Goal: Use online tool/utility: Utilize a website feature to perform a specific function

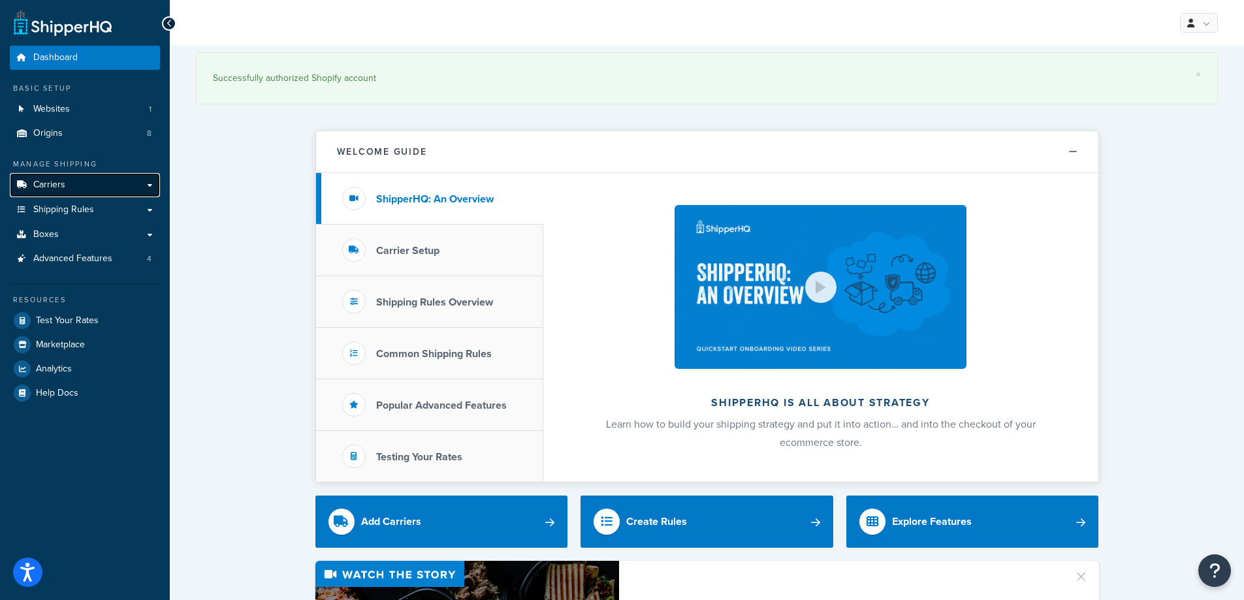
click at [74, 187] on link "Carriers" at bounding box center [85, 185] width 150 height 24
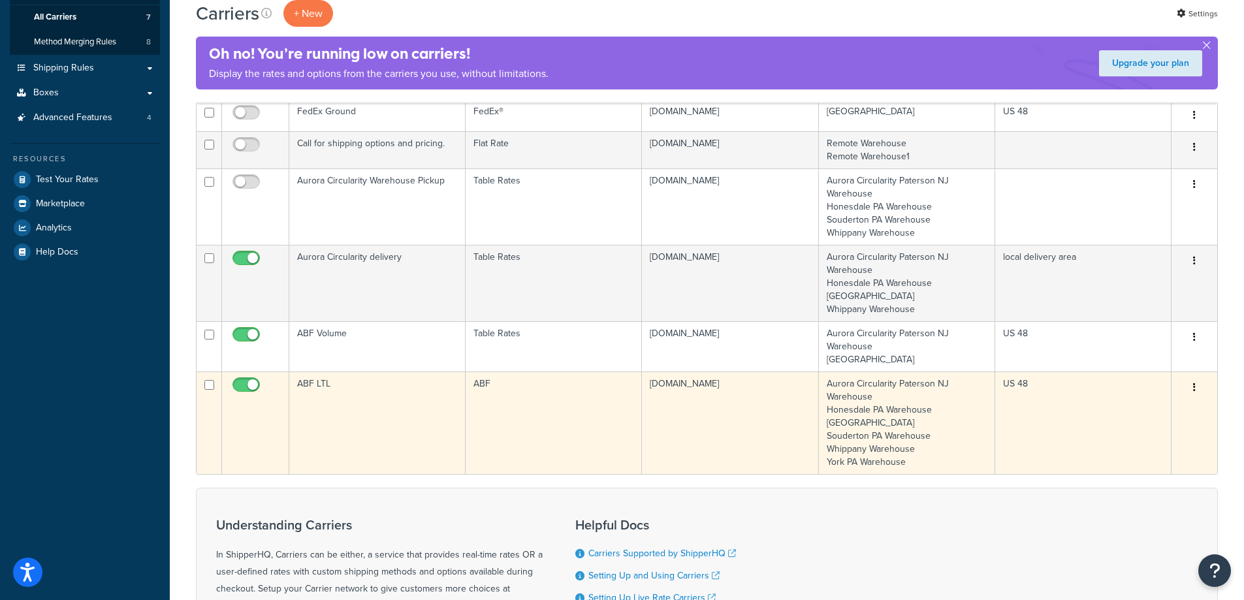
scroll to position [196, 0]
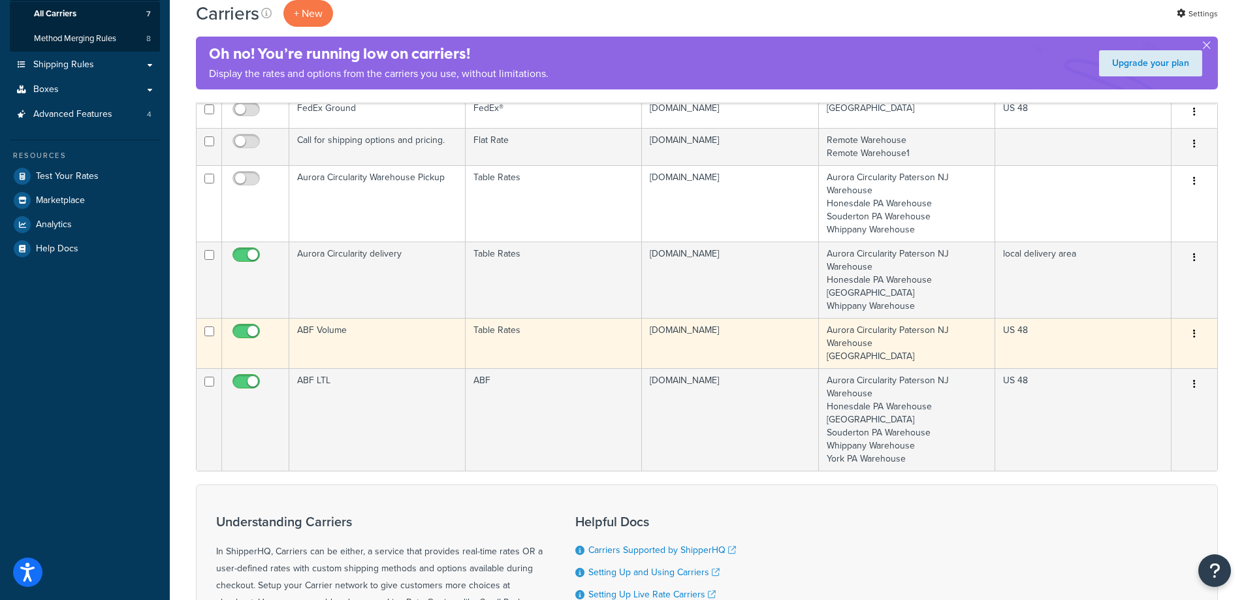
click at [363, 344] on td "ABF Volume" at bounding box center [377, 343] width 176 height 50
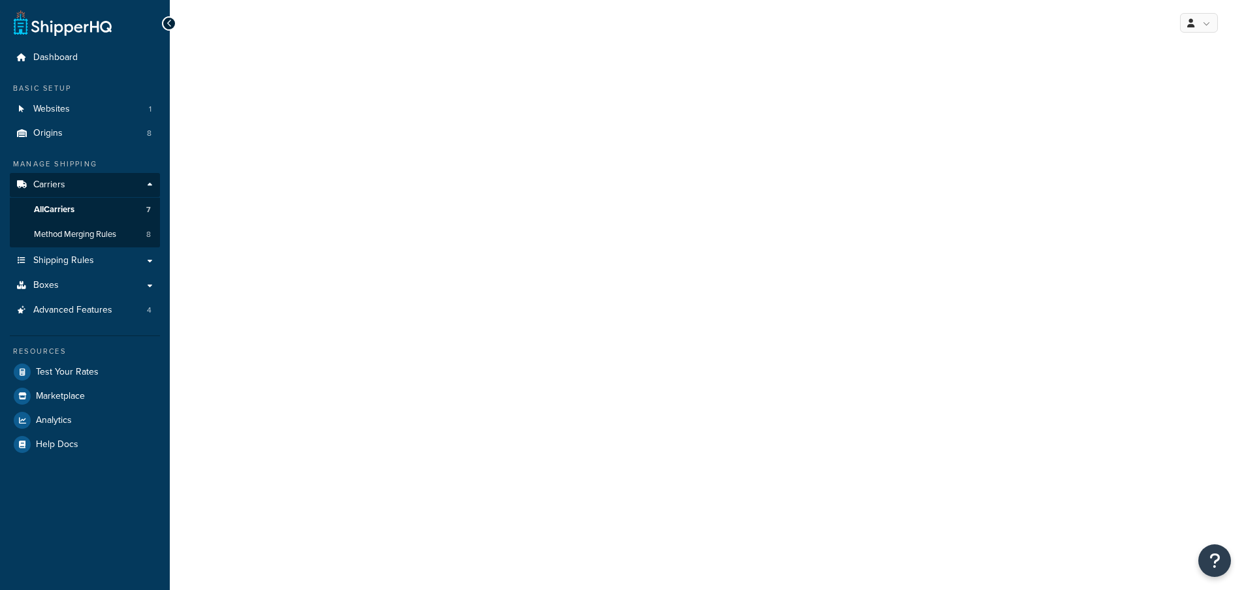
select select "25"
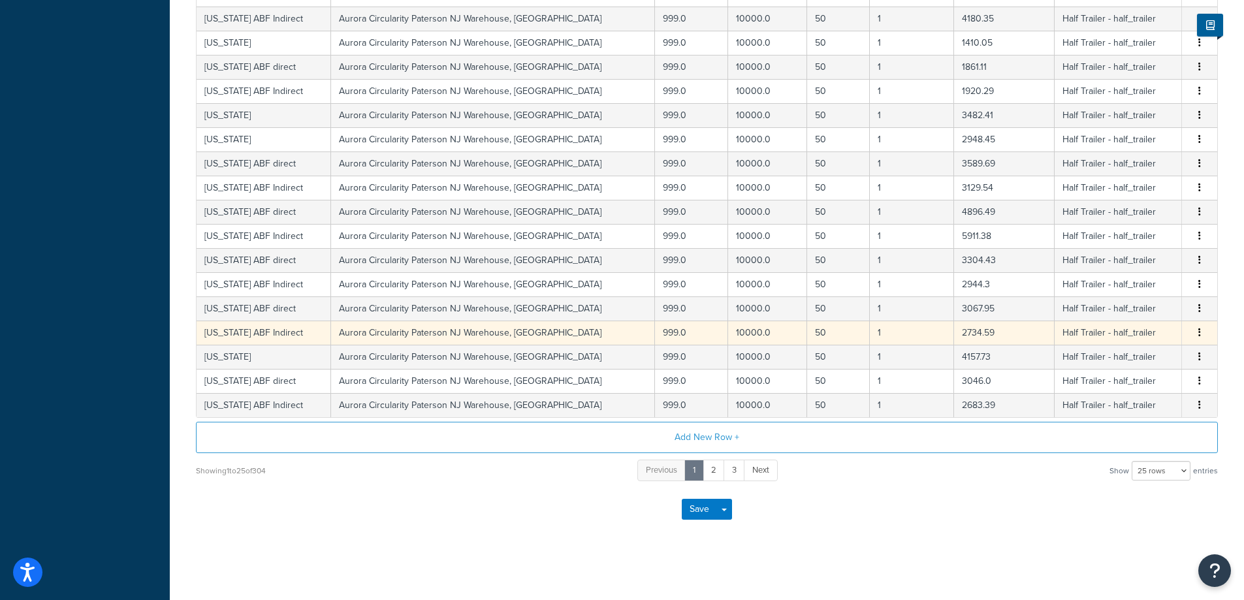
scroll to position [458, 0]
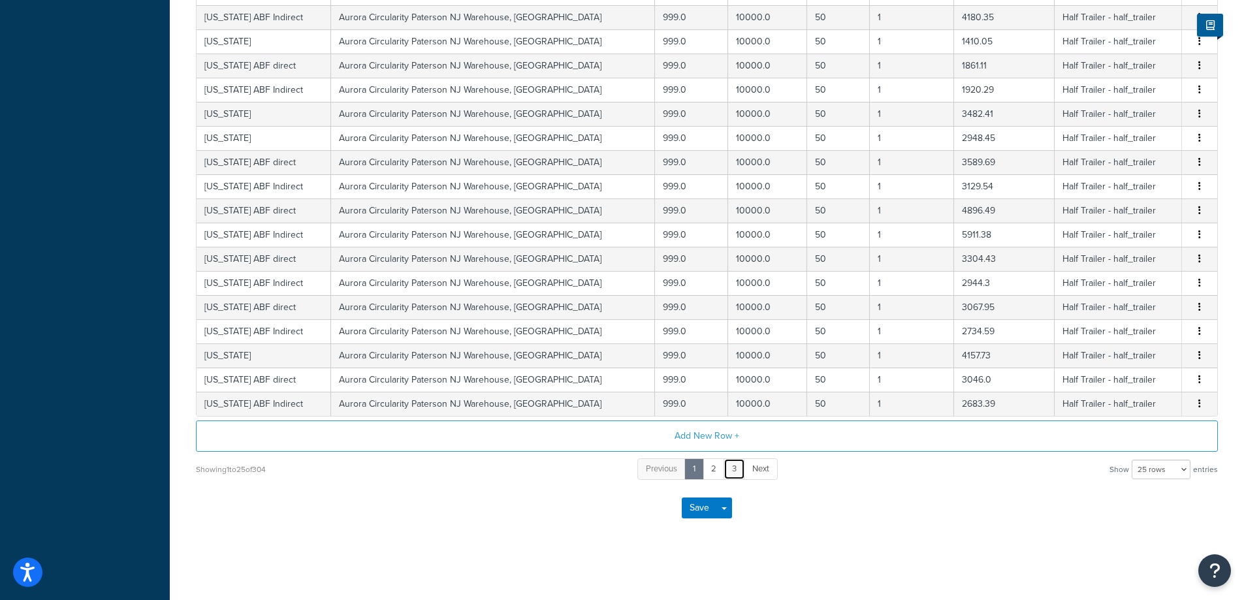
click at [738, 472] on link "3" at bounding box center [734, 469] width 22 height 22
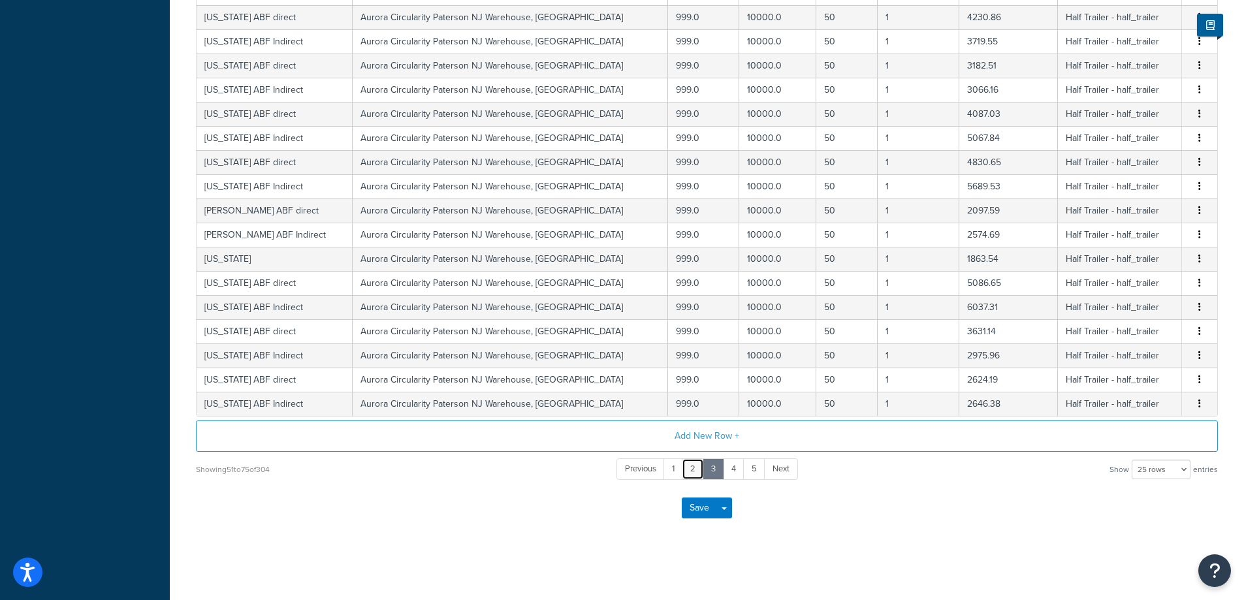
click at [688, 468] on link "2" at bounding box center [693, 469] width 22 height 22
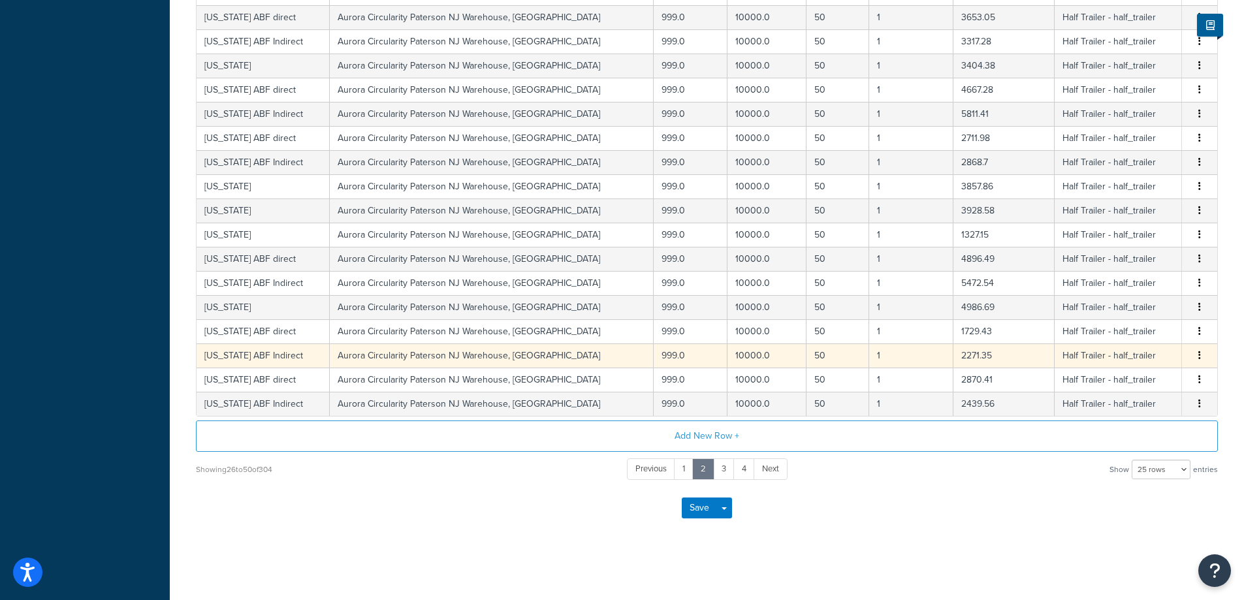
click at [368, 356] on td "Aurora Circularity Paterson NJ Warehouse, Morristown Warehouse" at bounding box center [492, 355] width 324 height 24
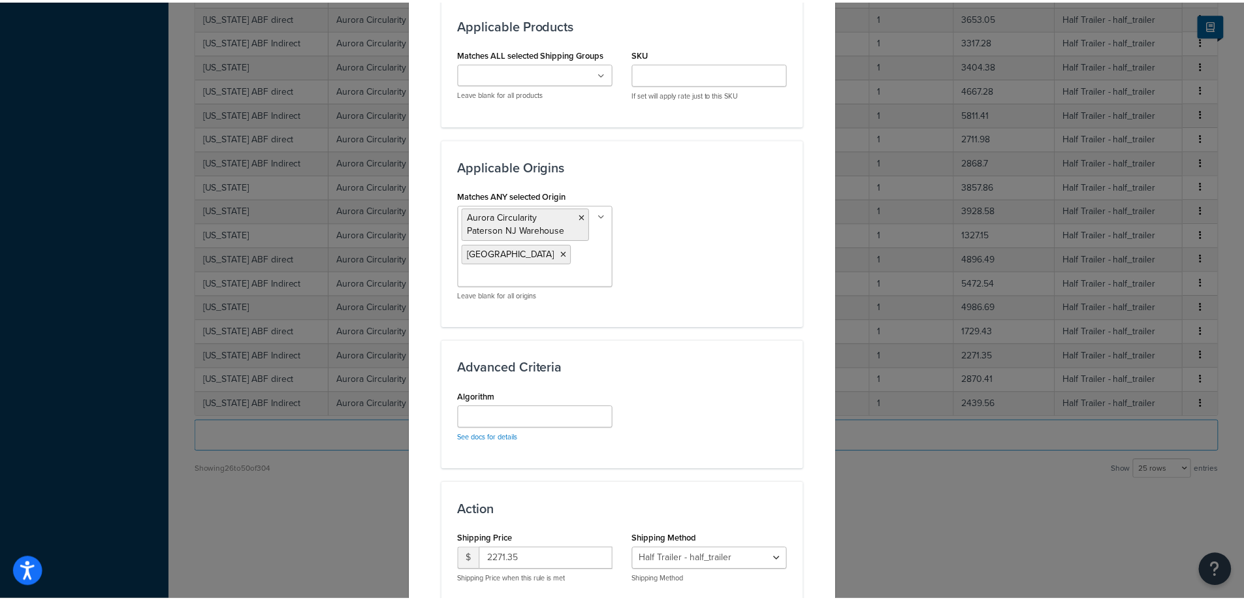
scroll to position [956, 0]
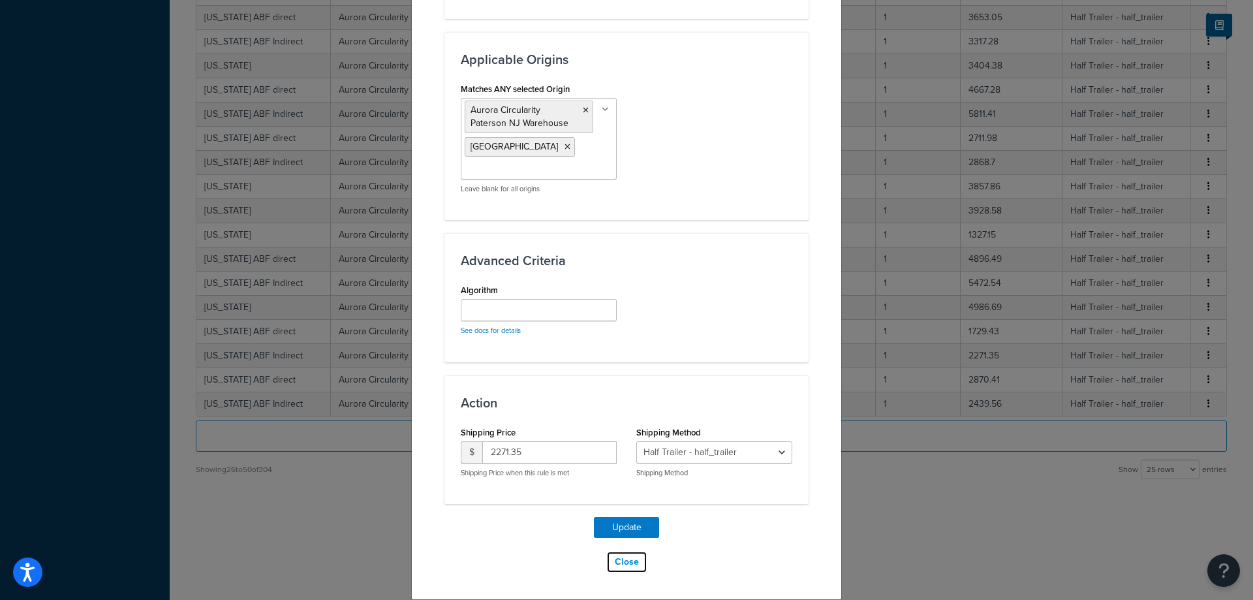
click at [620, 560] on button "Close" at bounding box center [626, 562] width 41 height 22
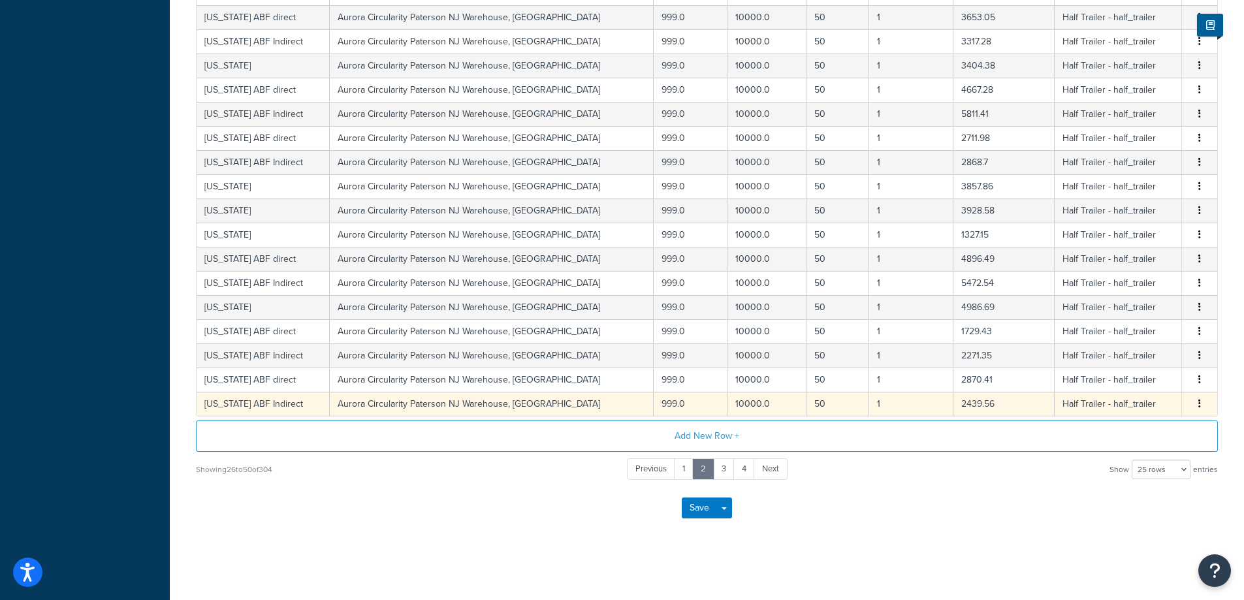
scroll to position [0, 0]
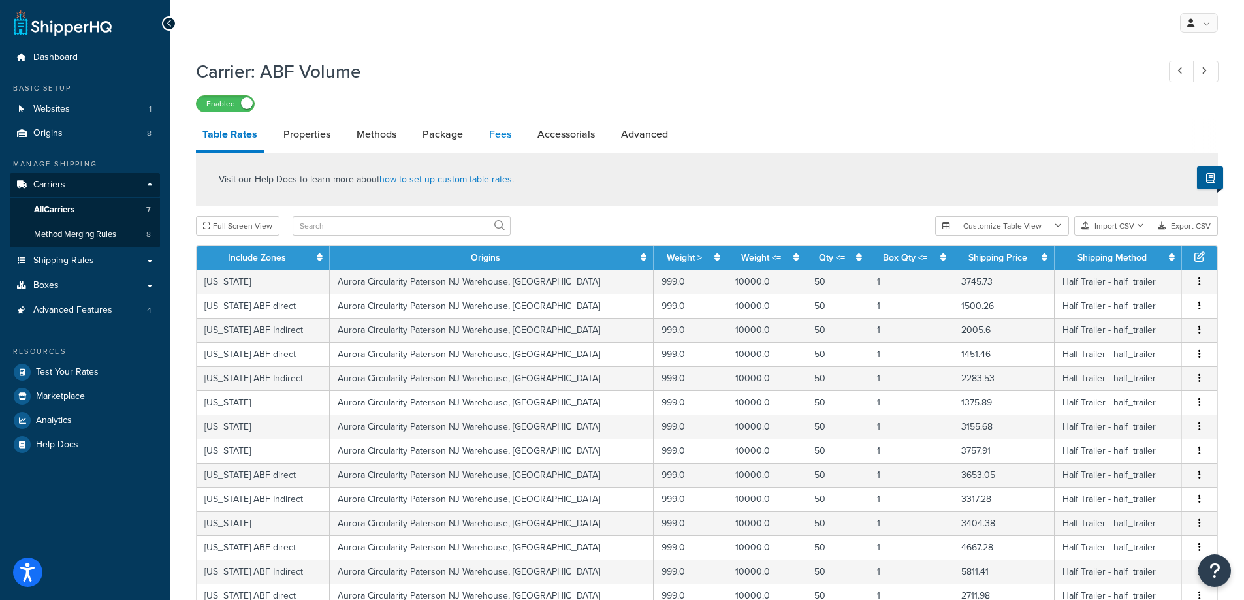
click at [492, 133] on link "Fees" at bounding box center [499, 134] width 35 height 31
select select "AFTER"
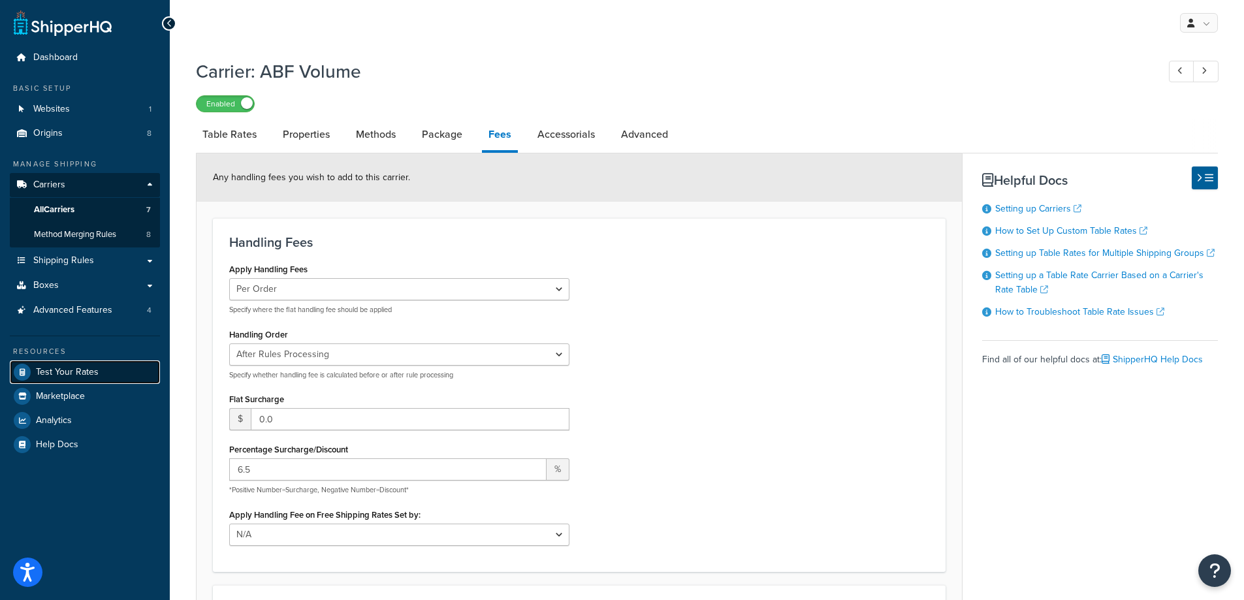
click at [76, 381] on link "Test Your Rates" at bounding box center [85, 372] width 150 height 24
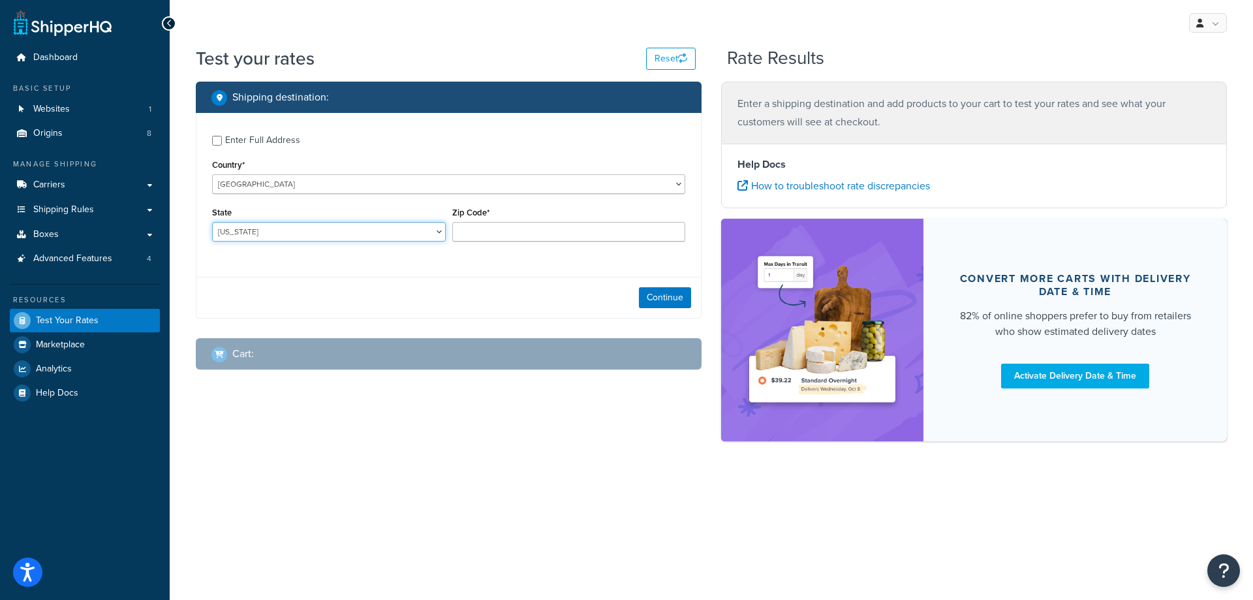
click at [280, 230] on select "Alabama Alaska American Samoa Arizona Arkansas Armed Forces Americas Armed Forc…" at bounding box center [329, 232] width 234 height 20
select select "WA"
click at [212, 222] on select "Alabama Alaska American Samoa Arizona Arkansas Armed Forces Americas Armed Forc…" at bounding box center [329, 232] width 234 height 20
click at [265, 140] on div "Enter Full Address" at bounding box center [262, 140] width 75 height 18
click at [222, 140] on input "Enter Full Address" at bounding box center [217, 141] width 10 height 10
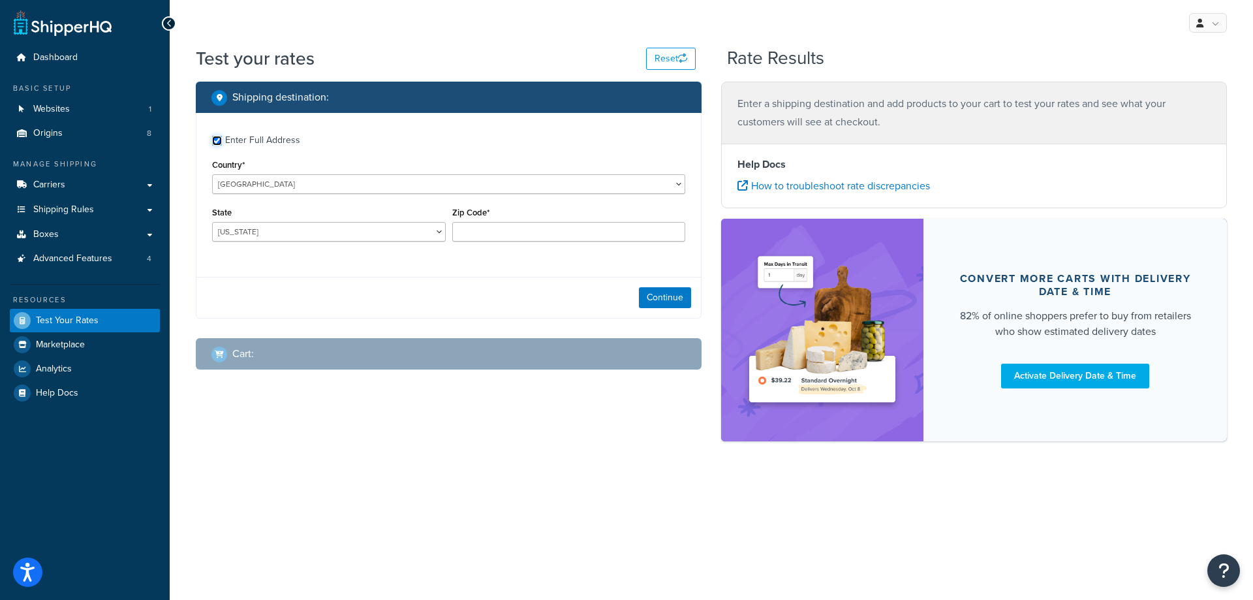
checkbox input "true"
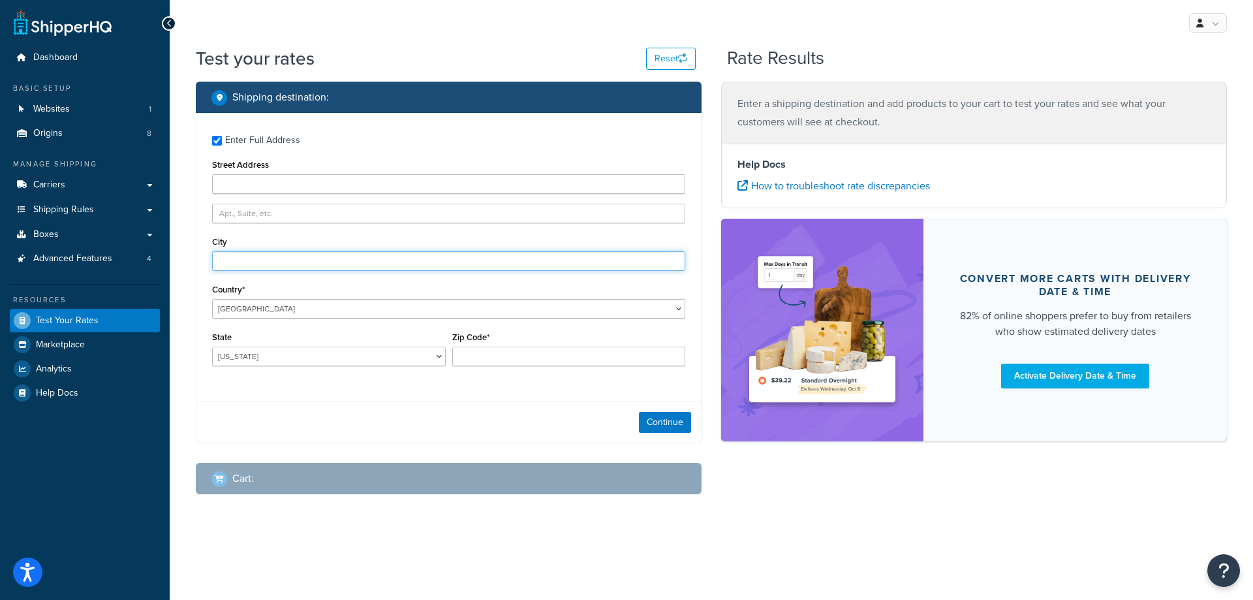
drag, startPoint x: 324, startPoint y: 262, endPoint x: 359, endPoint y: 266, distance: 35.5
click at [324, 262] on input "City" at bounding box center [448, 261] width 473 height 20
type input "Bellevue"
click at [516, 356] on input "Zip Code*" at bounding box center [569, 357] width 234 height 20
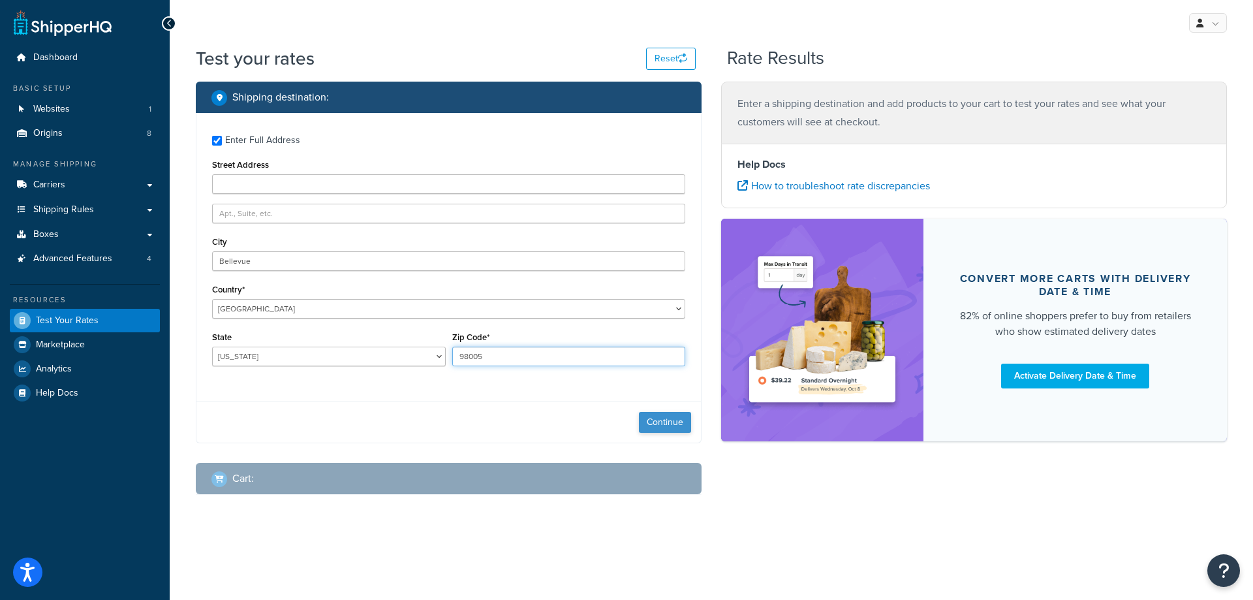
type input "98005"
click at [682, 423] on button "Continue" at bounding box center [665, 422] width 52 height 21
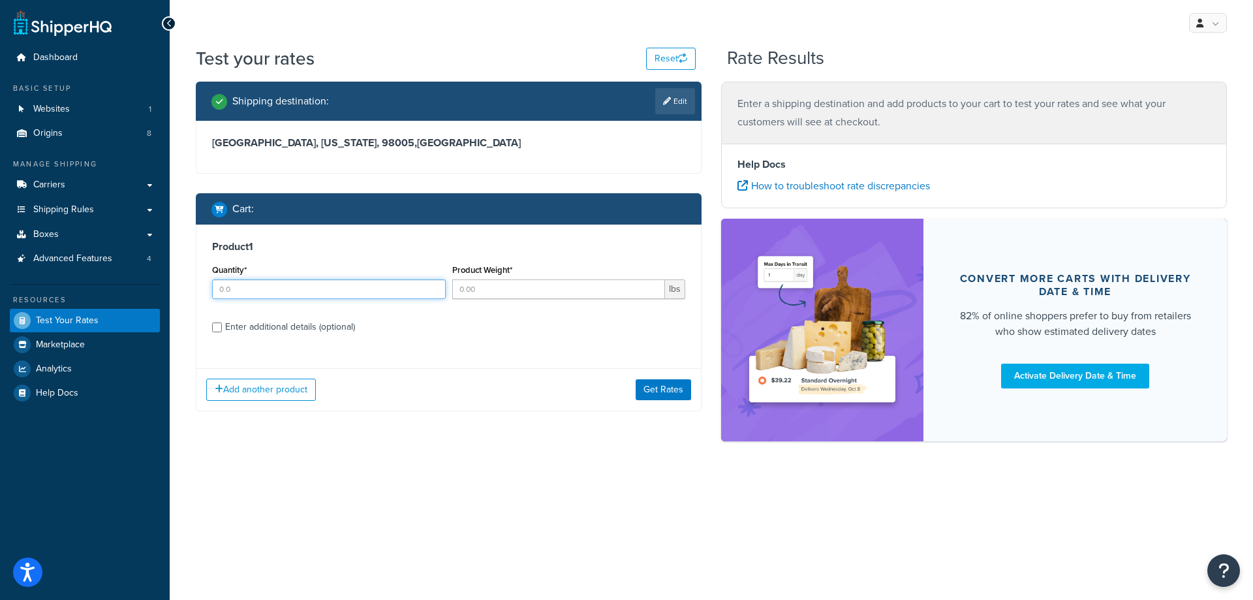
click at [277, 292] on input "Quantity*" at bounding box center [329, 289] width 234 height 20
type input "1"
type input "2000"
click at [257, 326] on div "Enter additional details (optional)" at bounding box center [290, 327] width 130 height 18
click at [222, 326] on input "Enter additional details (optional)" at bounding box center [217, 327] width 10 height 10
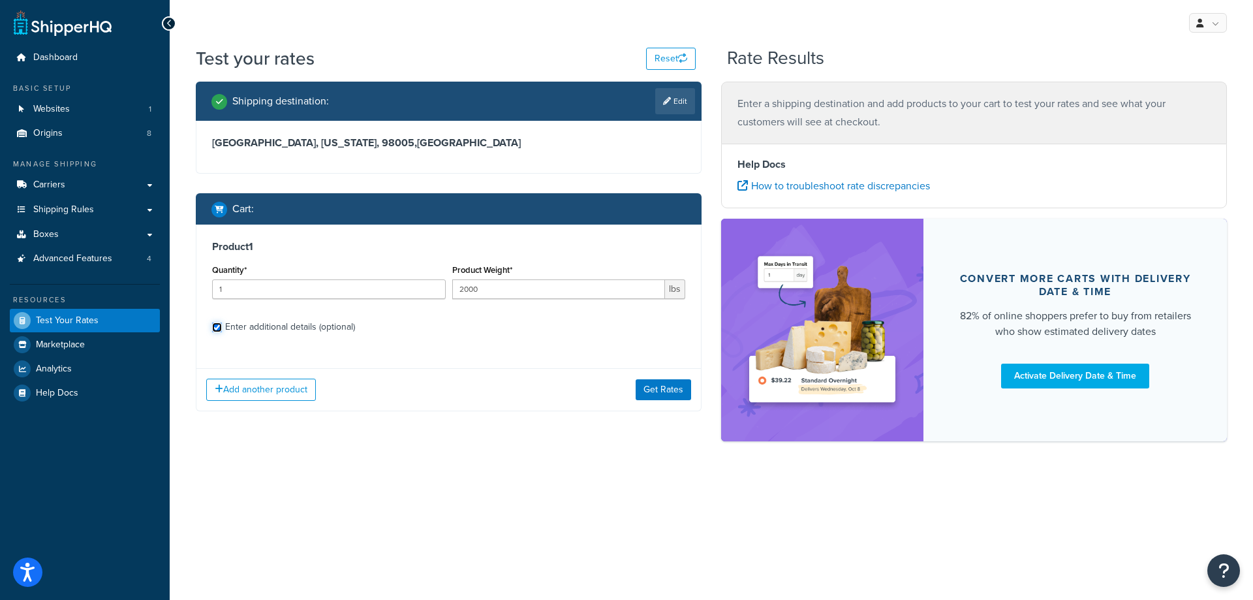
checkbox input "true"
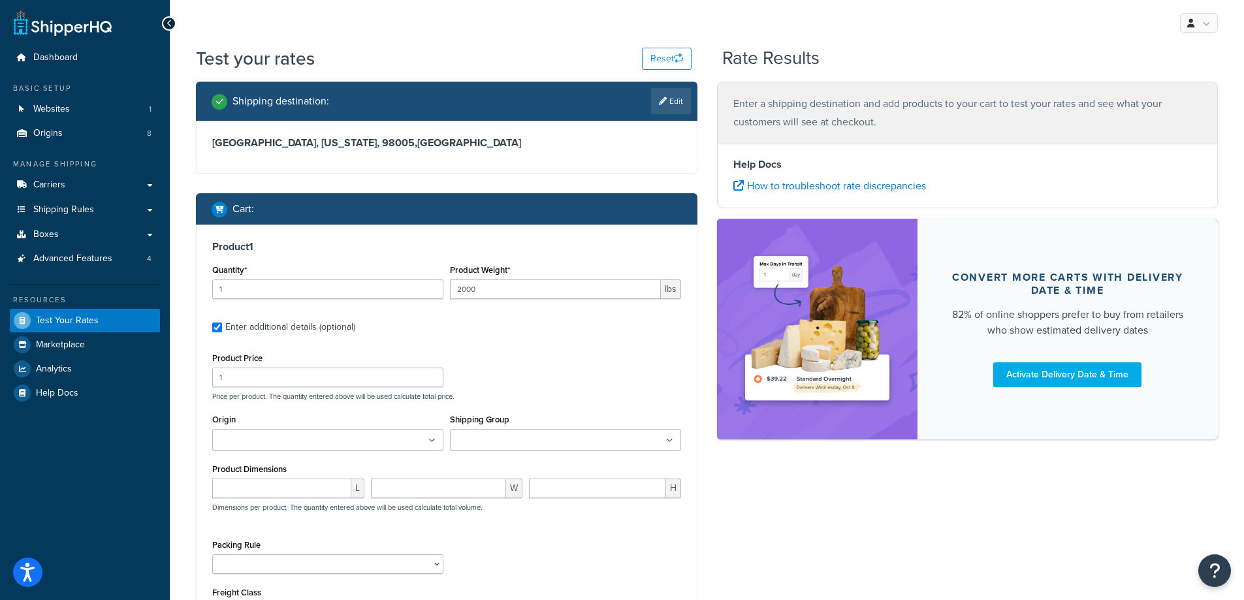
click at [542, 438] on input "Shipping Group" at bounding box center [512, 440] width 116 height 14
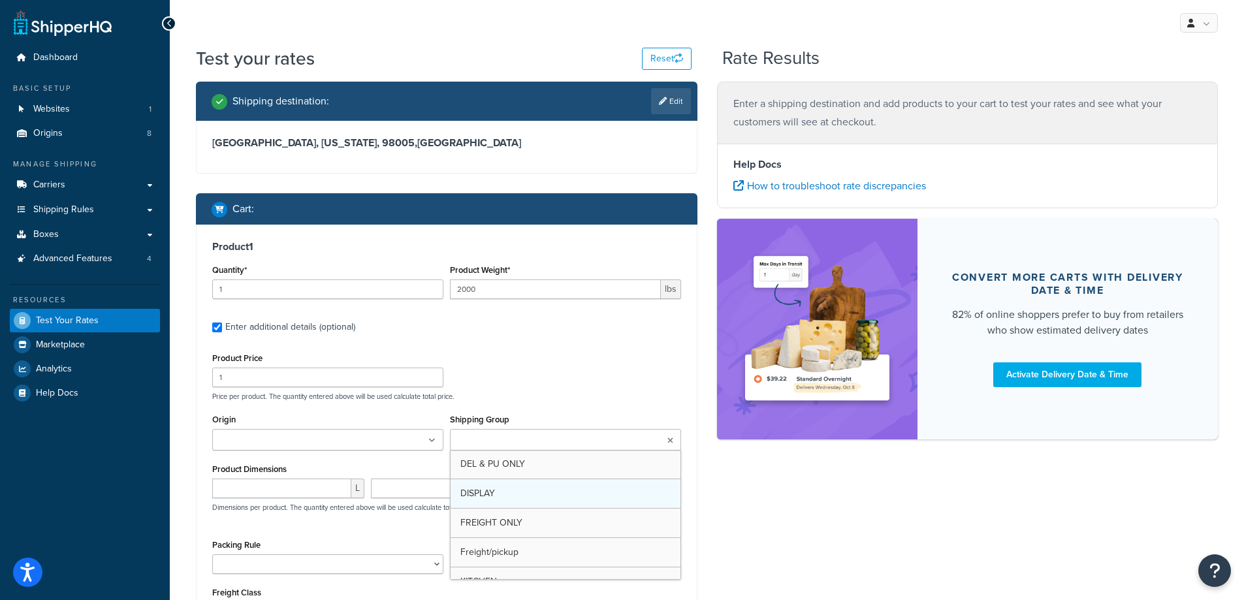
scroll to position [131, 0]
click at [569, 362] on div "Product Price 1 Price per product. The quantity entered above will be used calc…" at bounding box center [446, 375] width 475 height 52
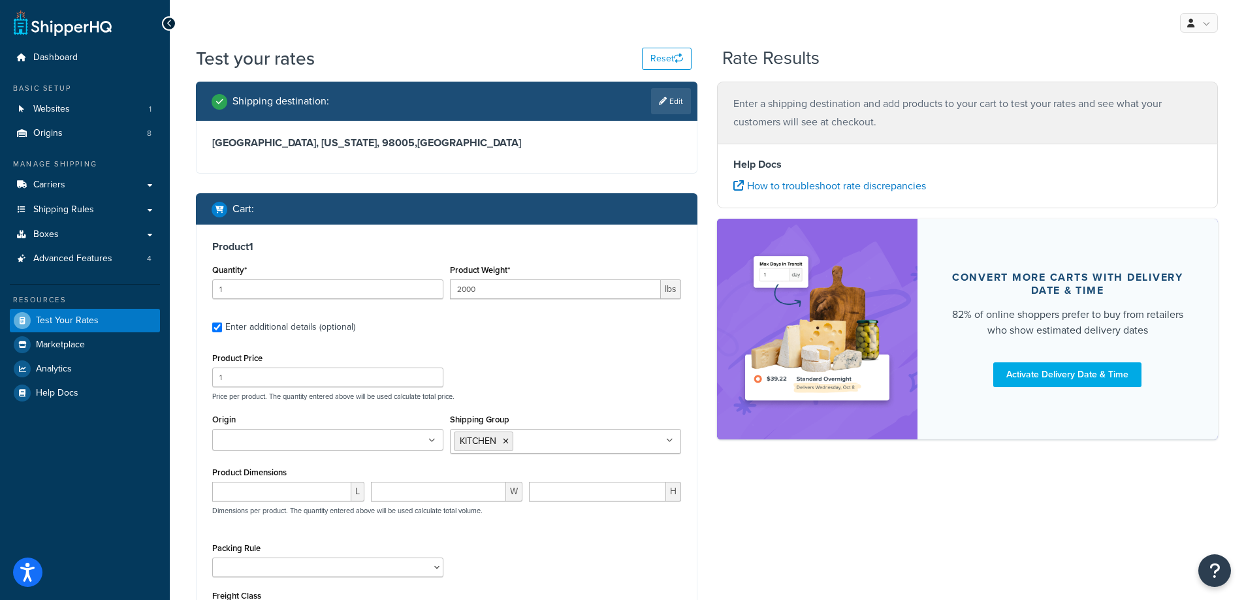
click at [417, 439] on ul at bounding box center [327, 440] width 231 height 22
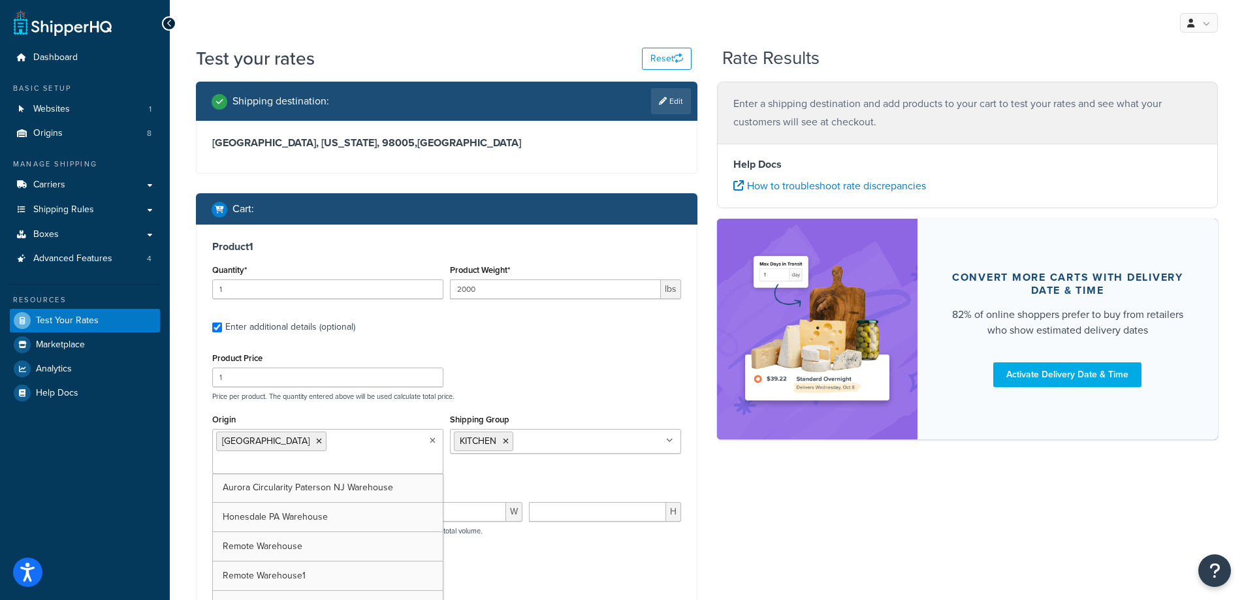
click at [562, 374] on div "Product Price 1 Price per product. The quantity entered above will be used calc…" at bounding box center [446, 375] width 475 height 52
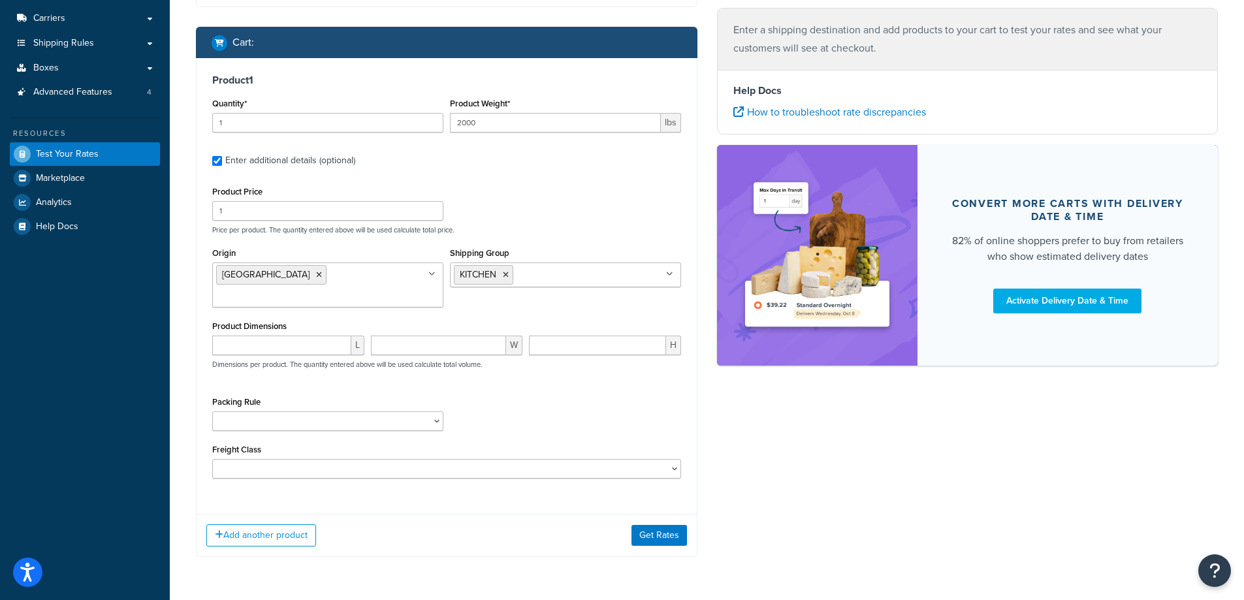
scroll to position [196, 0]
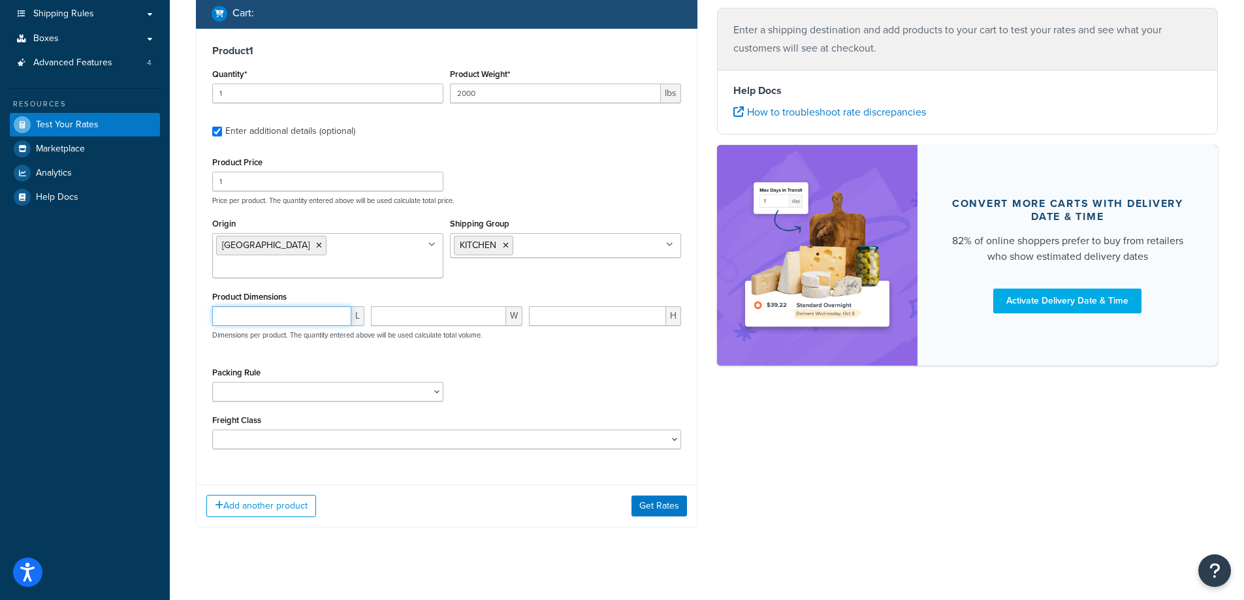
click at [274, 315] on input "number" at bounding box center [281, 316] width 139 height 20
type input "80"
type input "90"
type input "110"
click at [666, 505] on button "Get Rates" at bounding box center [658, 505] width 55 height 21
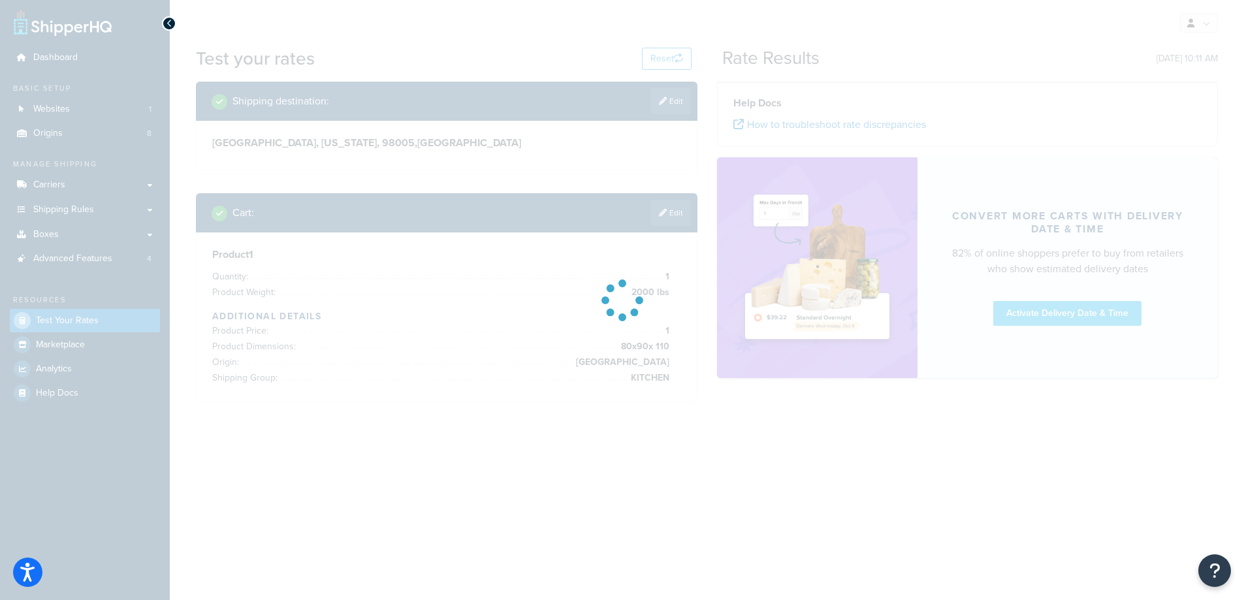
scroll to position [0, 0]
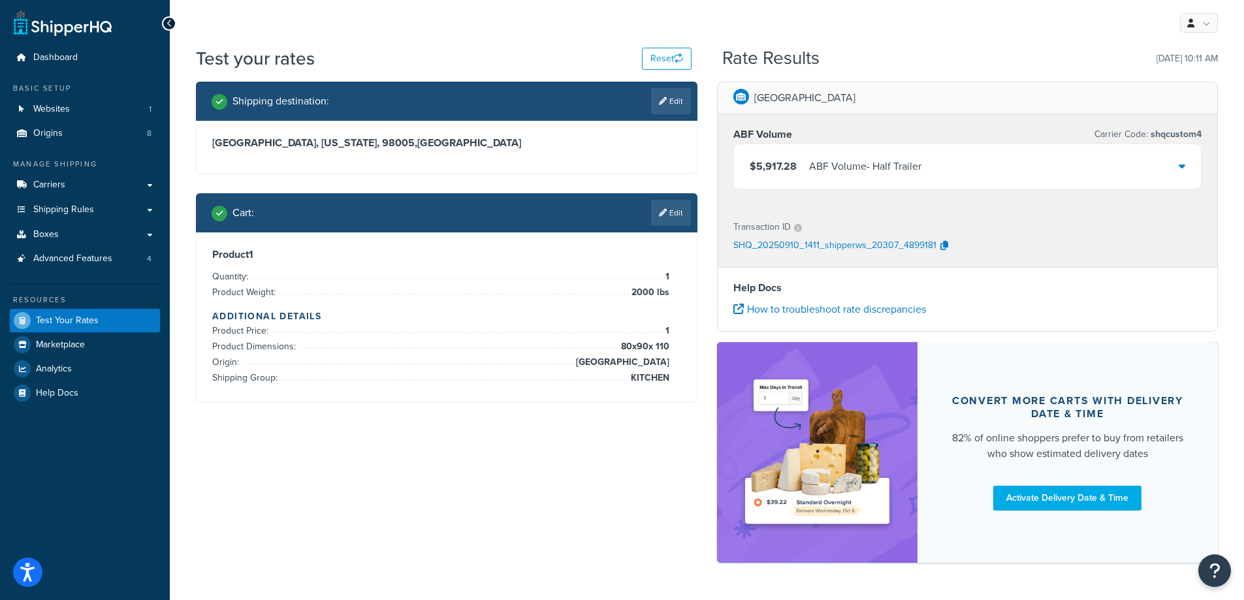
click at [1184, 166] on icon at bounding box center [1181, 166] width 7 height 10
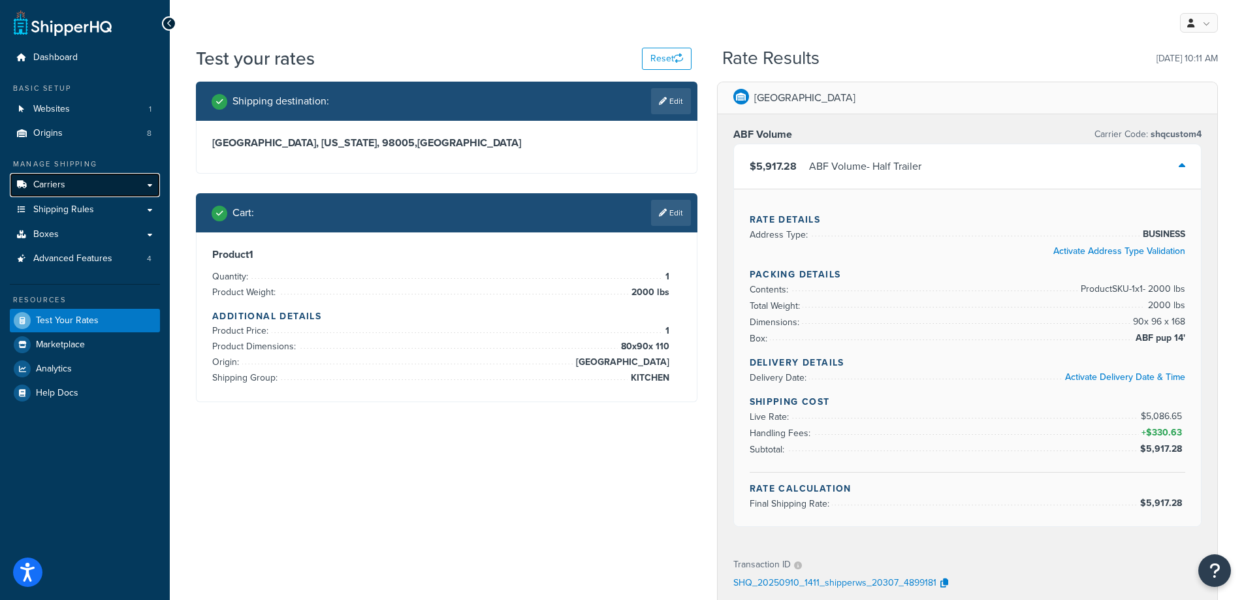
click at [83, 188] on link "Carriers" at bounding box center [85, 185] width 150 height 24
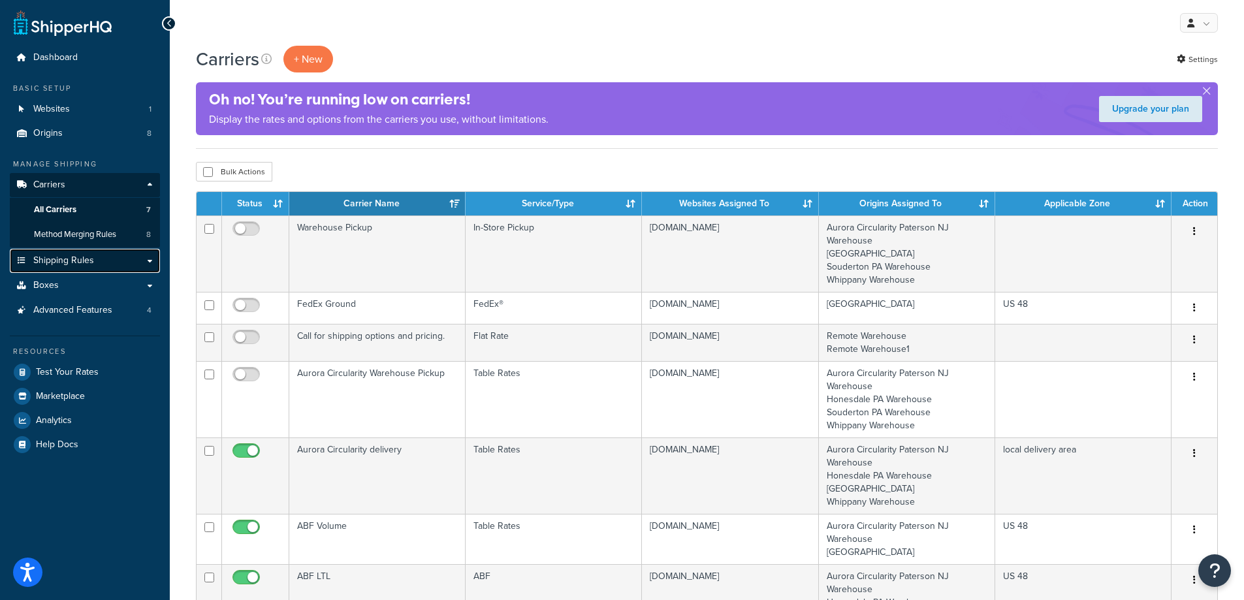
click at [145, 260] on link "Shipping Rules" at bounding box center [85, 261] width 150 height 24
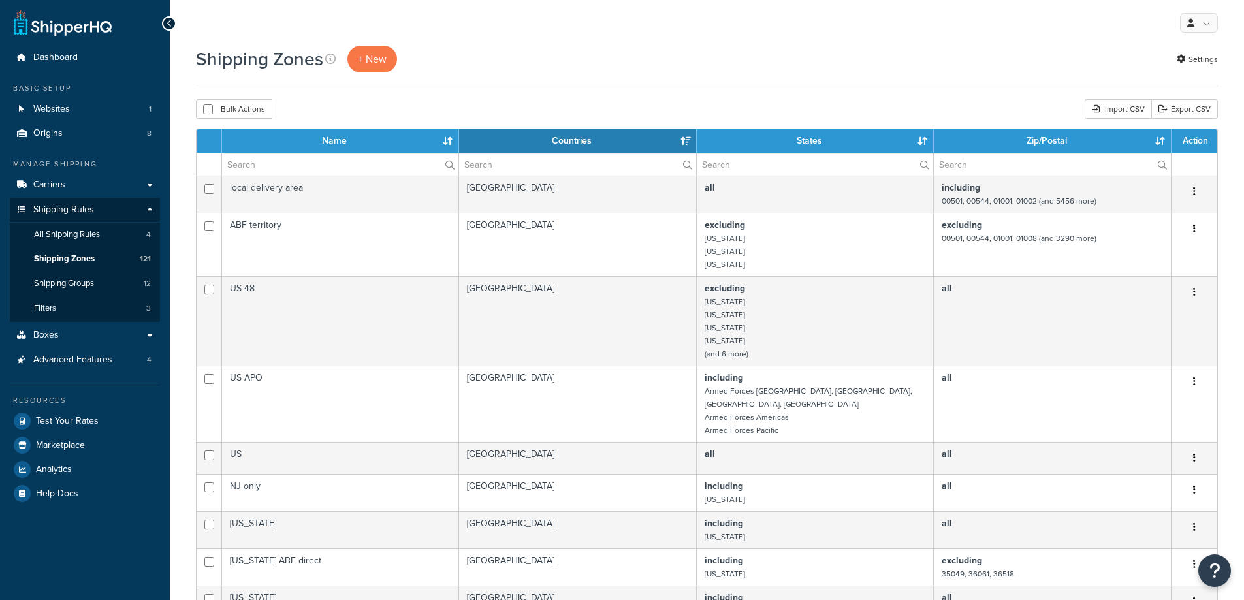
select select "15"
drag, startPoint x: 0, startPoint y: 0, endPoint x: 101, endPoint y: 260, distance: 278.6
click at [101, 260] on link "Shipping Zones 121" at bounding box center [85, 259] width 150 height 24
select select "15"
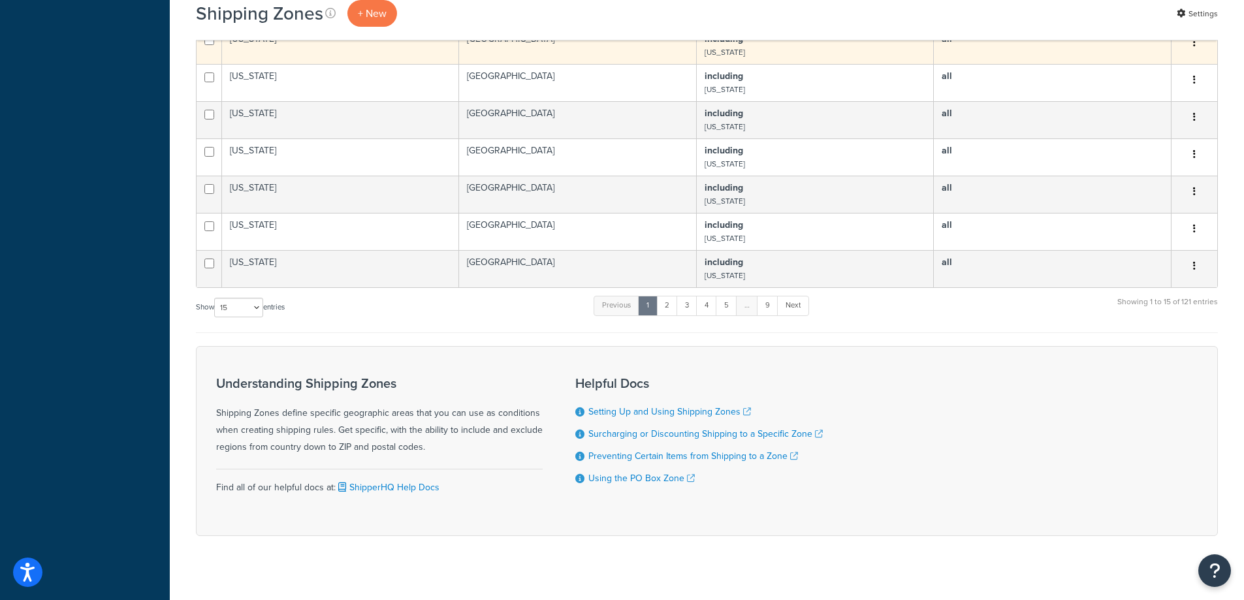
scroll to position [560, 0]
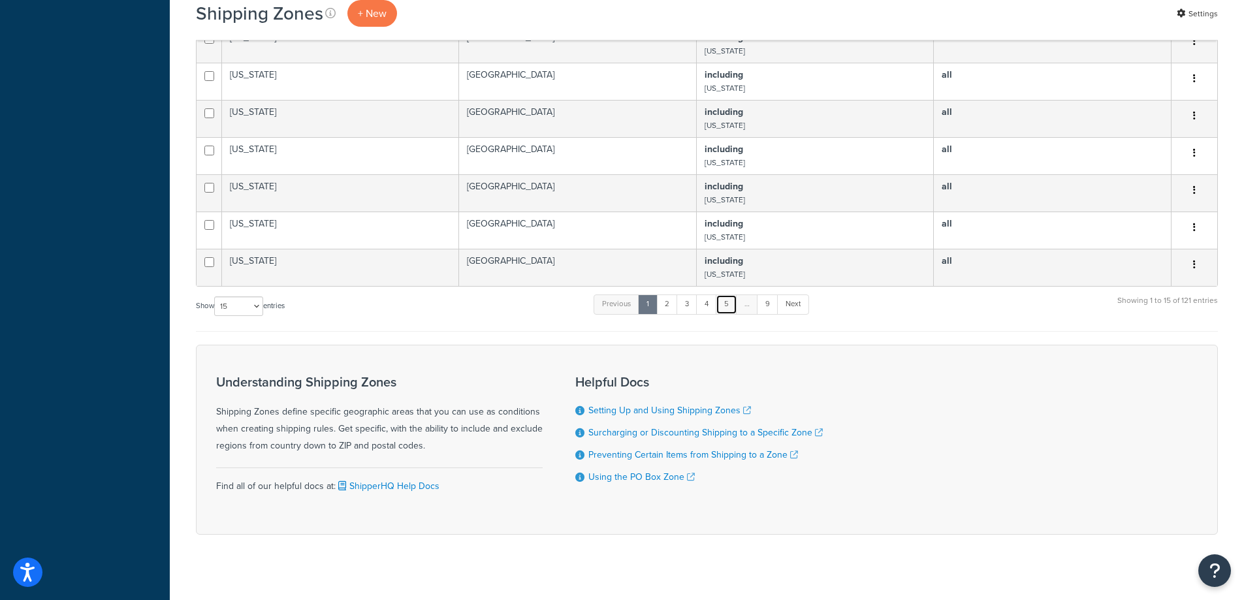
click at [725, 294] on link "5" at bounding box center [726, 304] width 22 height 20
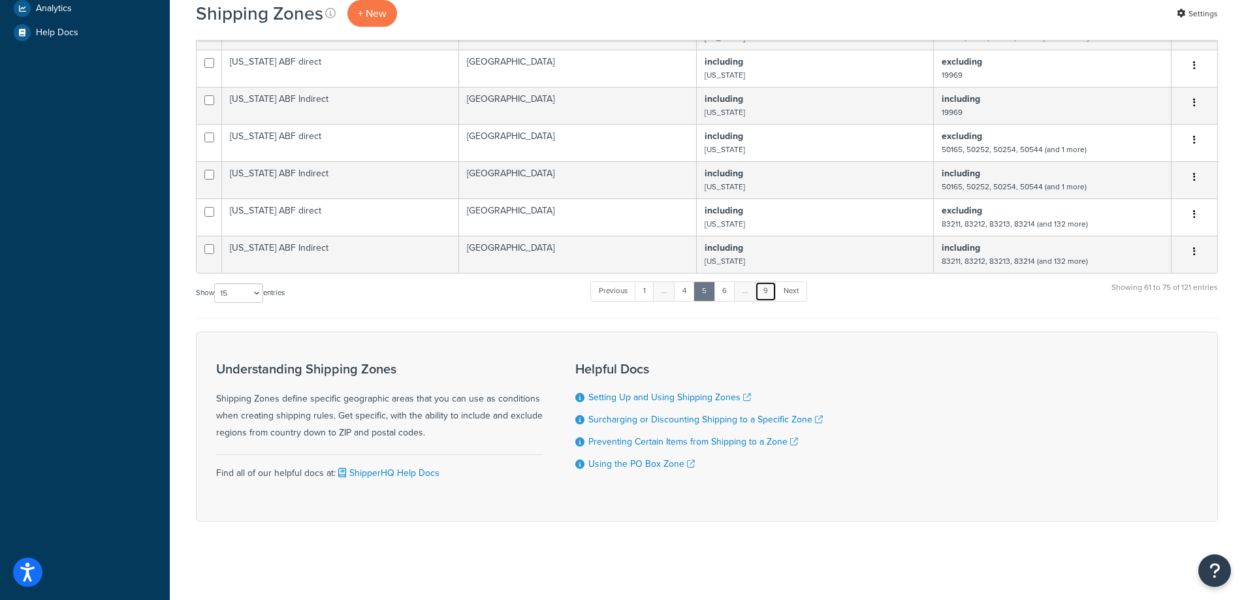
click at [772, 291] on link "9" at bounding box center [766, 291] width 22 height 20
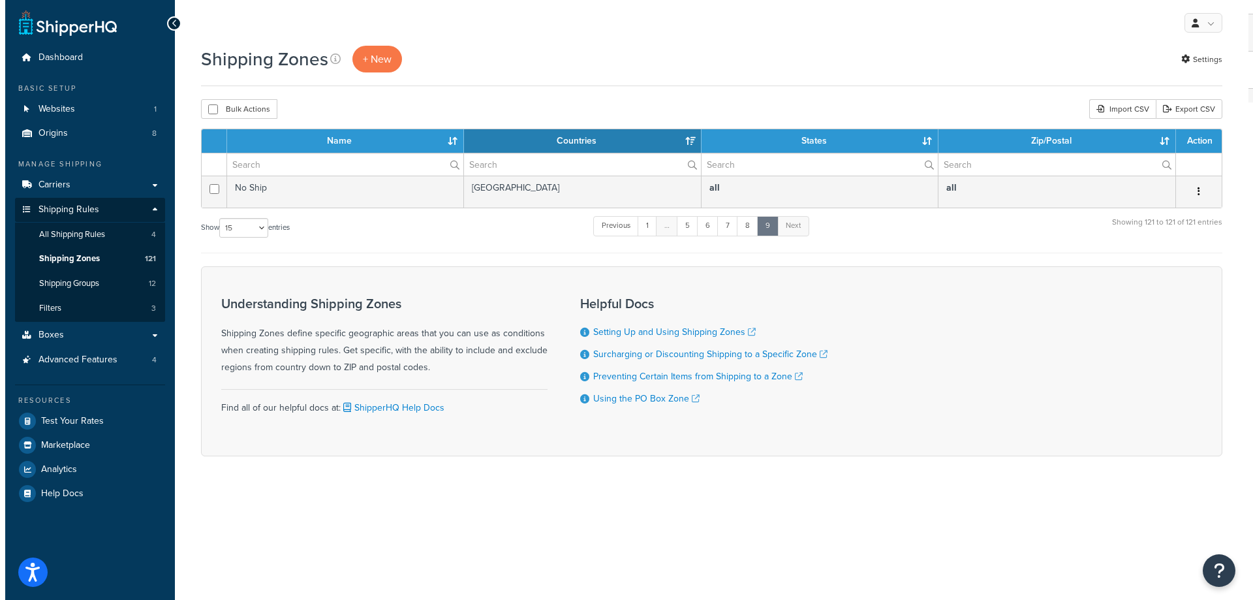
scroll to position [0, 0]
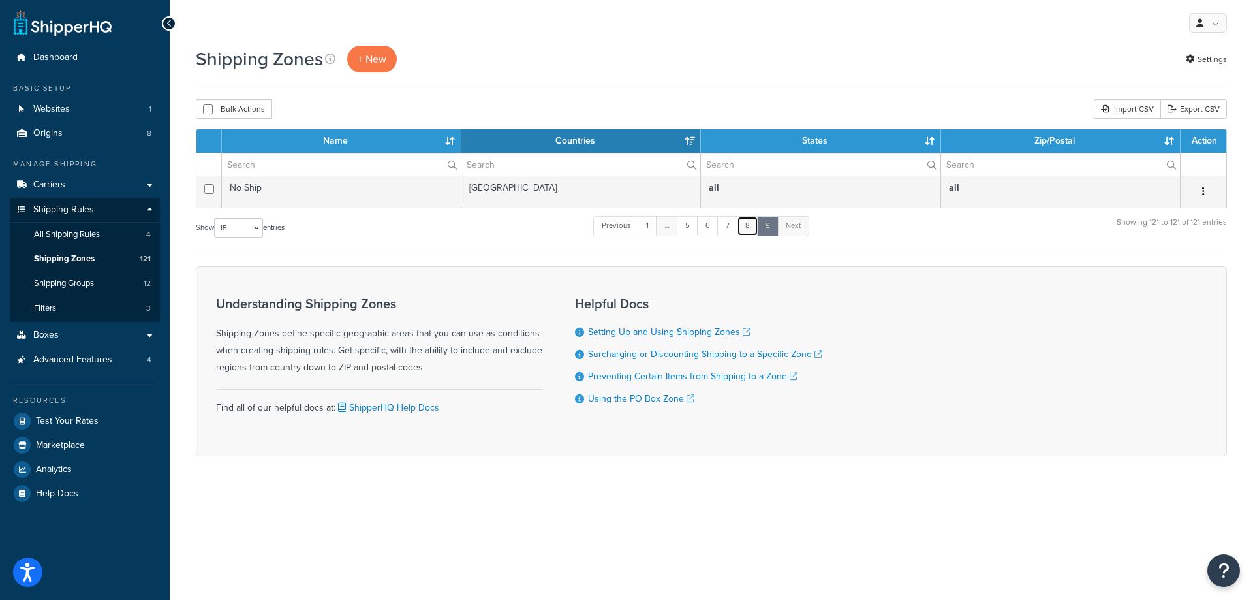
click at [749, 230] on link "8" at bounding box center [748, 226] width 22 height 20
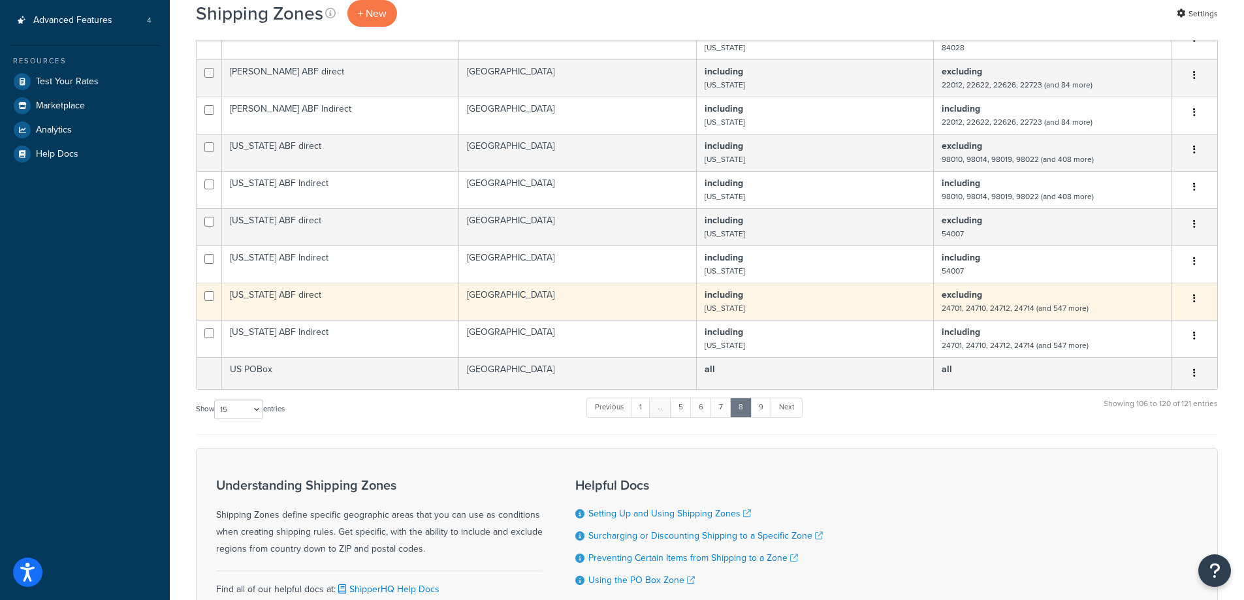
scroll to position [317, 0]
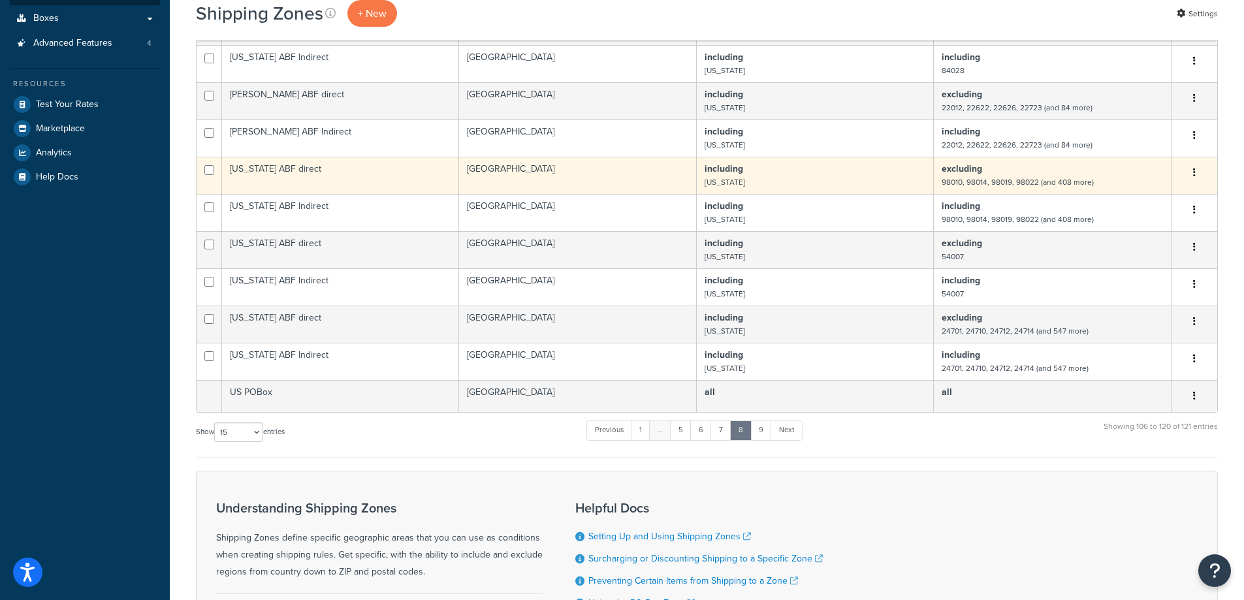
click at [302, 181] on td "[US_STATE] ABF direct" at bounding box center [340, 175] width 237 height 37
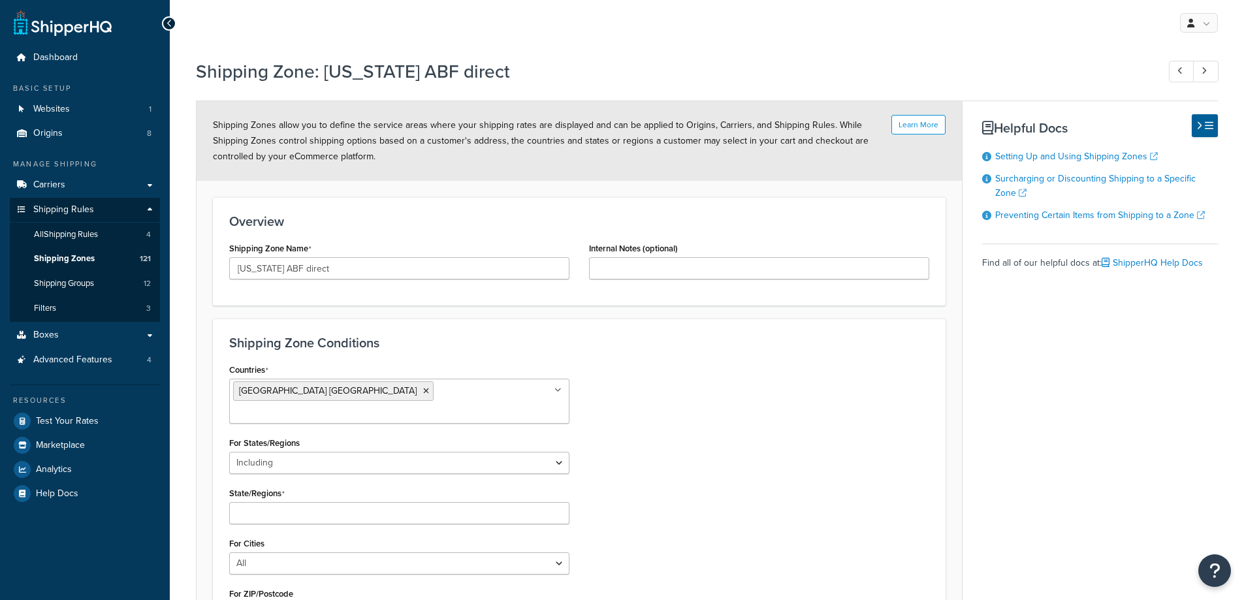
select select "including"
select select "excluding"
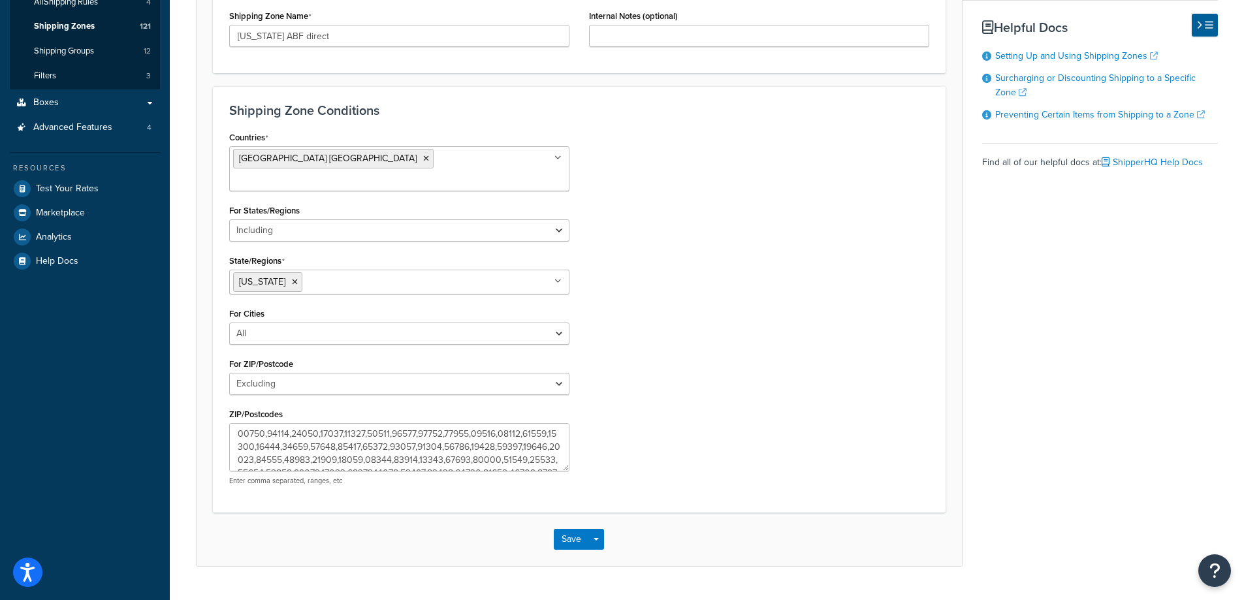
scroll to position [244, 0]
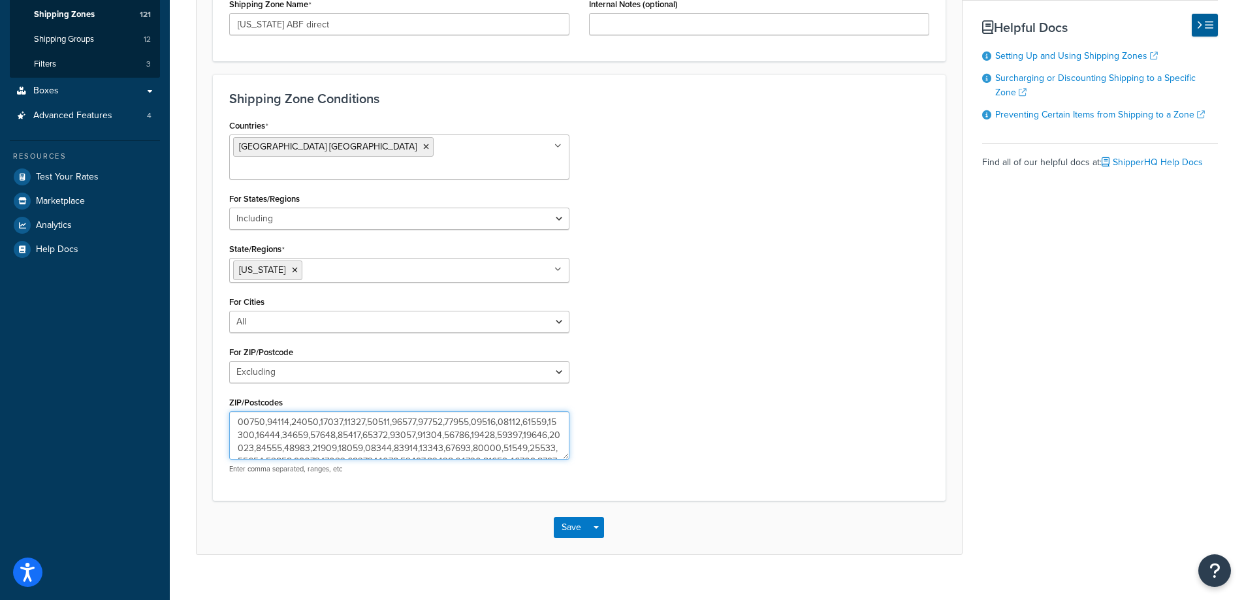
click at [277, 413] on textarea "ZIP/Postcodes" at bounding box center [399, 435] width 340 height 48
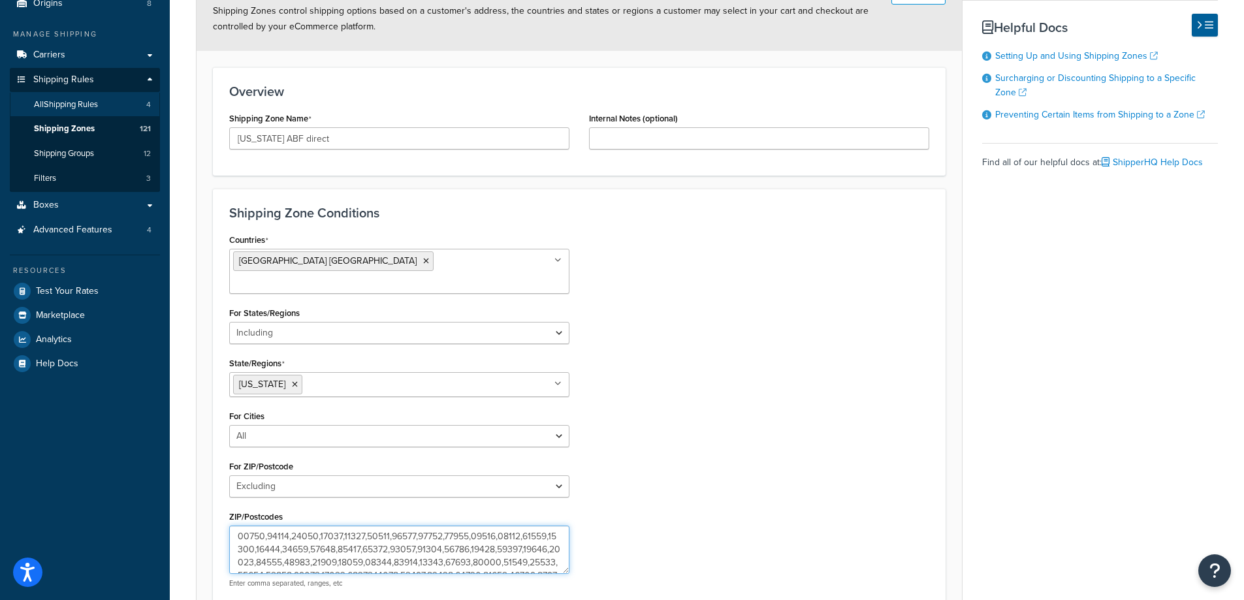
scroll to position [131, 0]
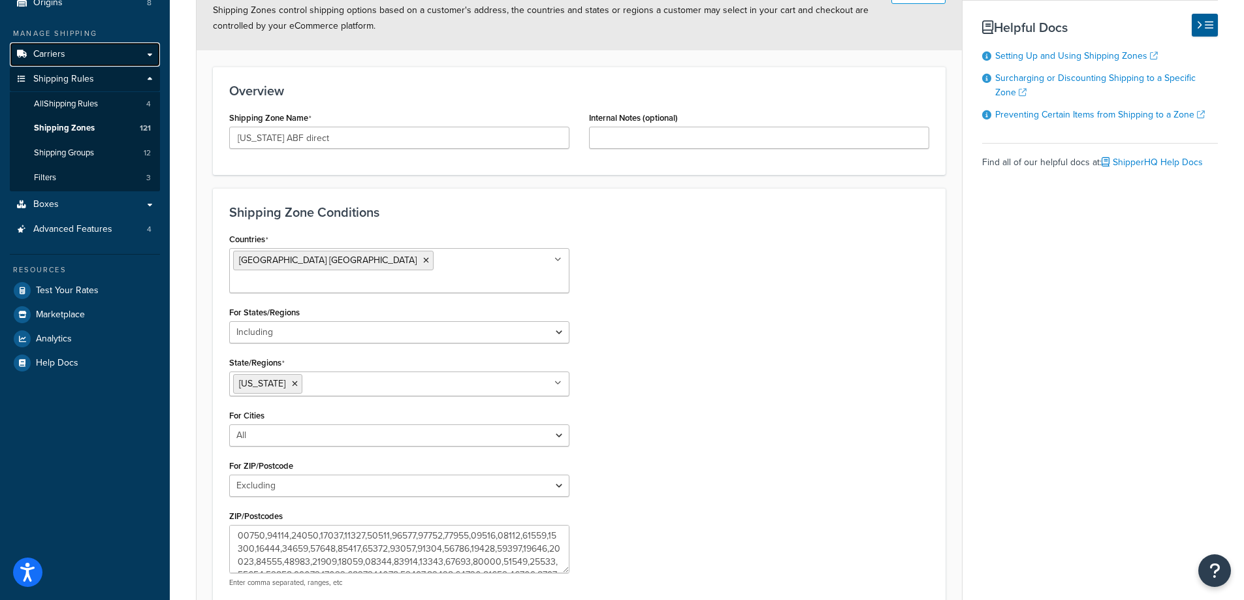
click at [67, 54] on link "Carriers" at bounding box center [85, 54] width 150 height 24
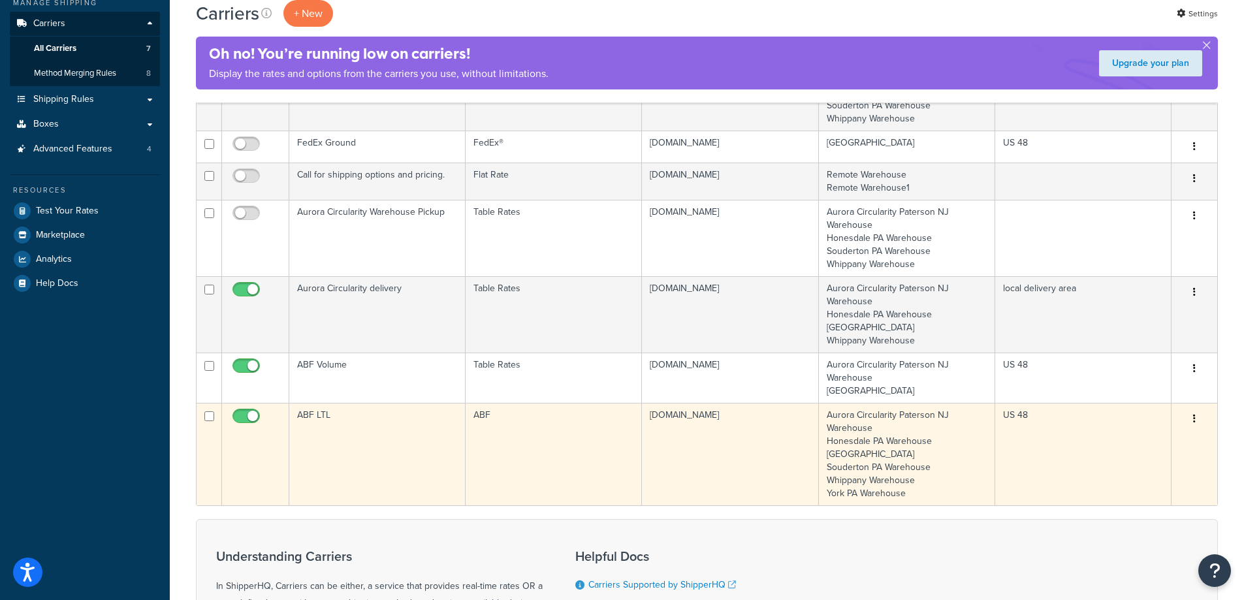
scroll to position [196, 0]
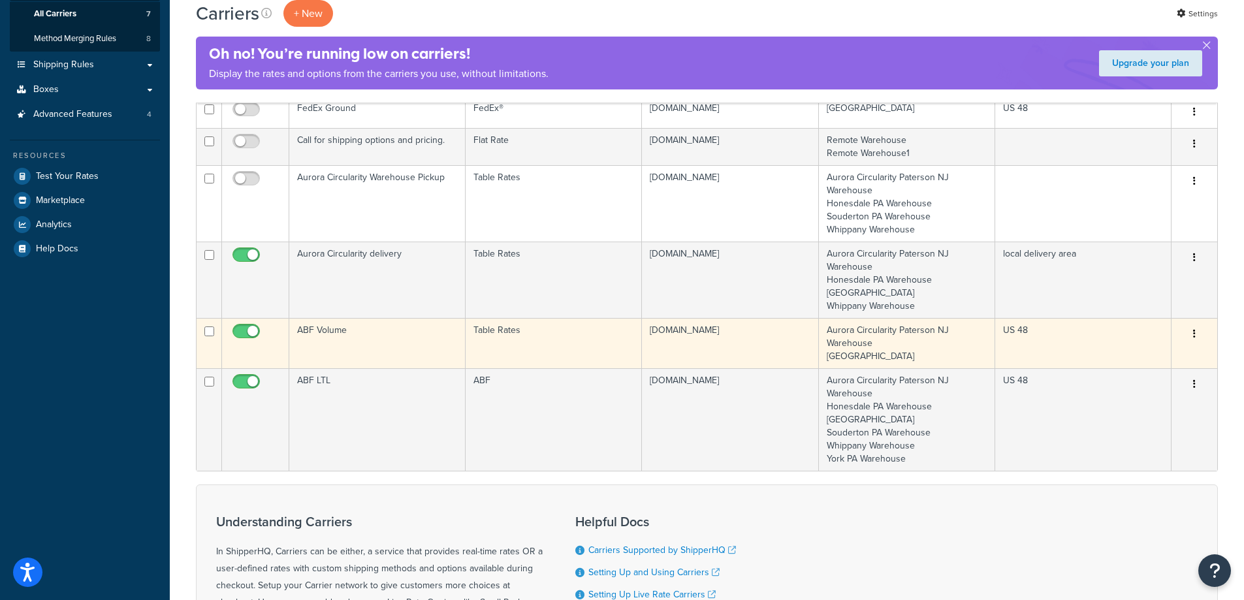
click at [394, 330] on td "ABF Volume" at bounding box center [377, 343] width 176 height 50
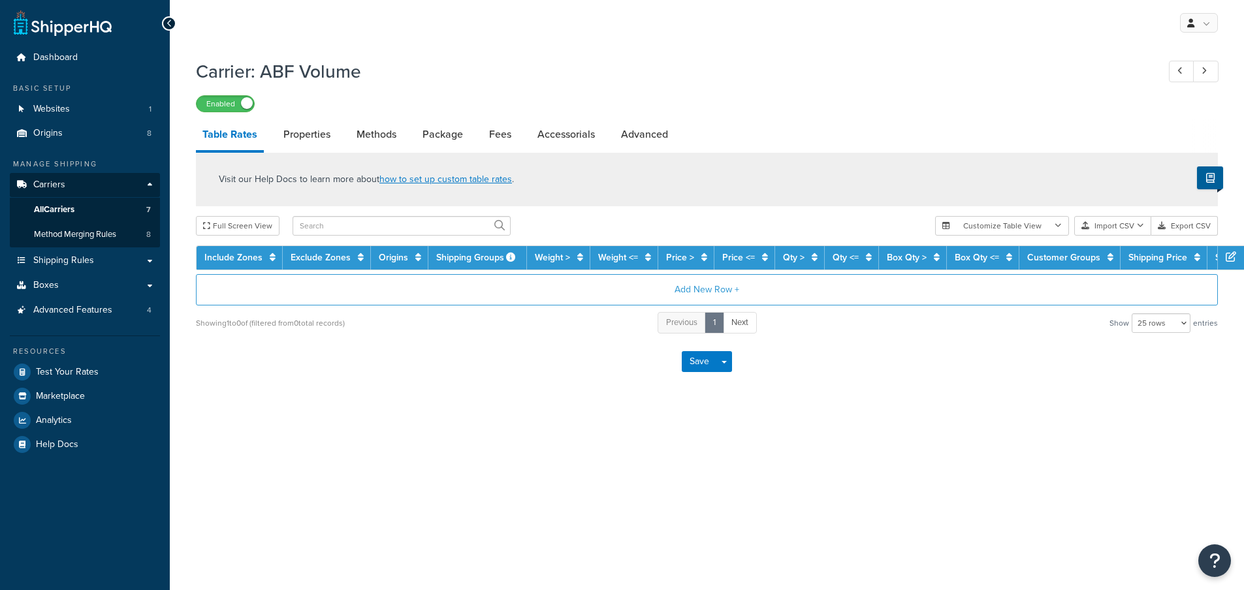
select select "25"
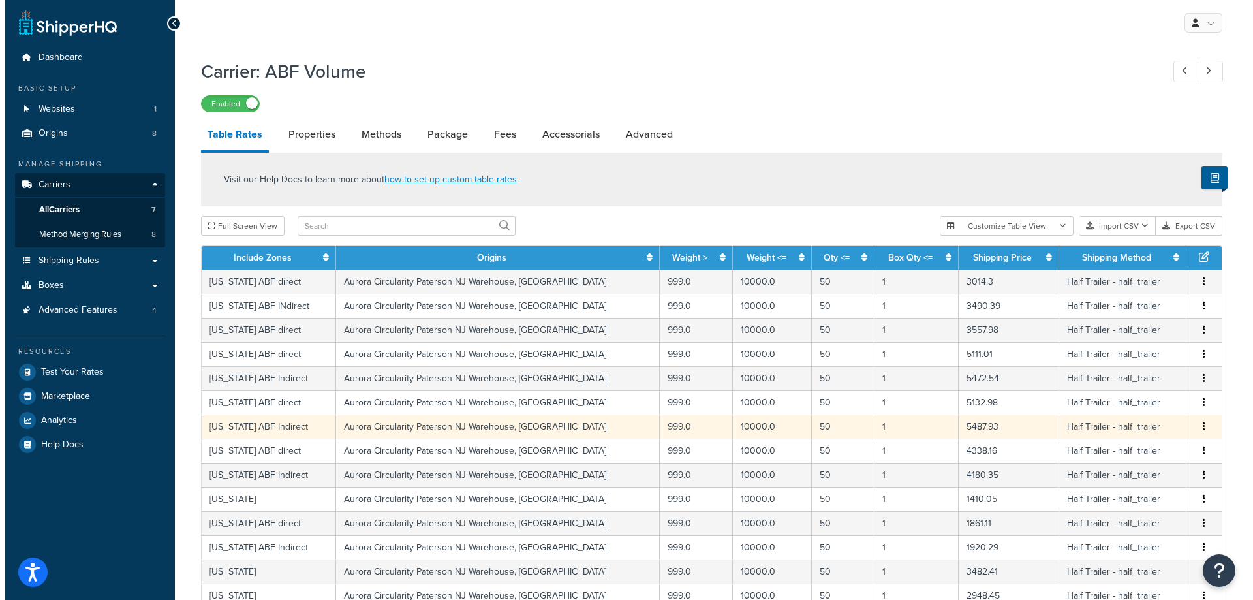
scroll to position [392, 0]
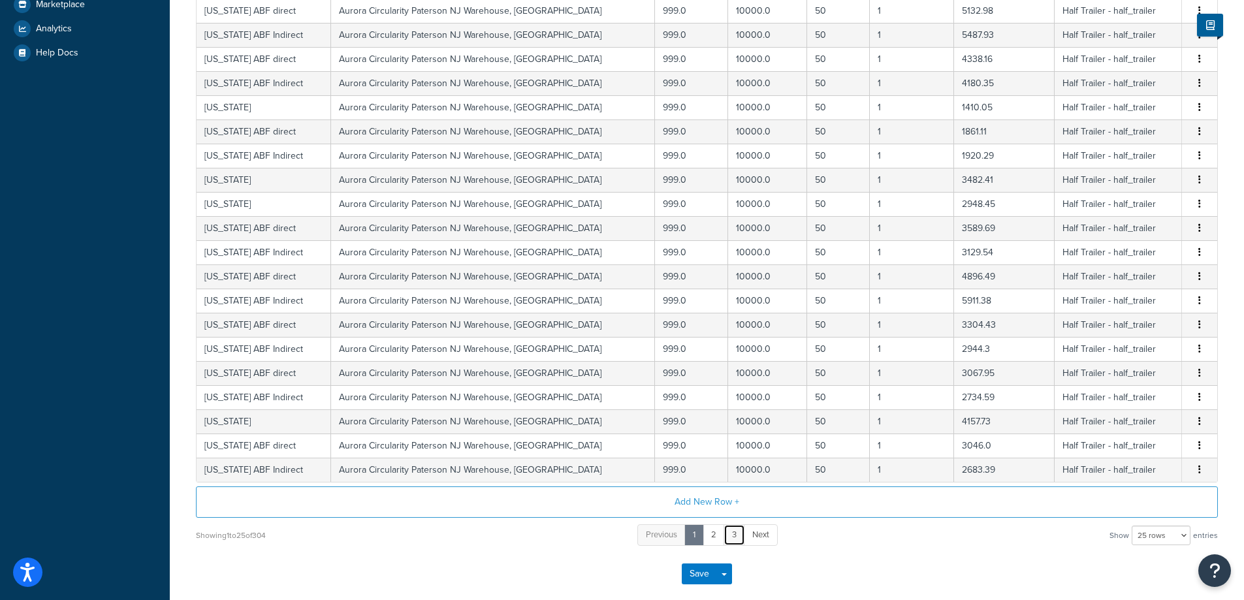
click at [737, 538] on link "3" at bounding box center [734, 535] width 22 height 22
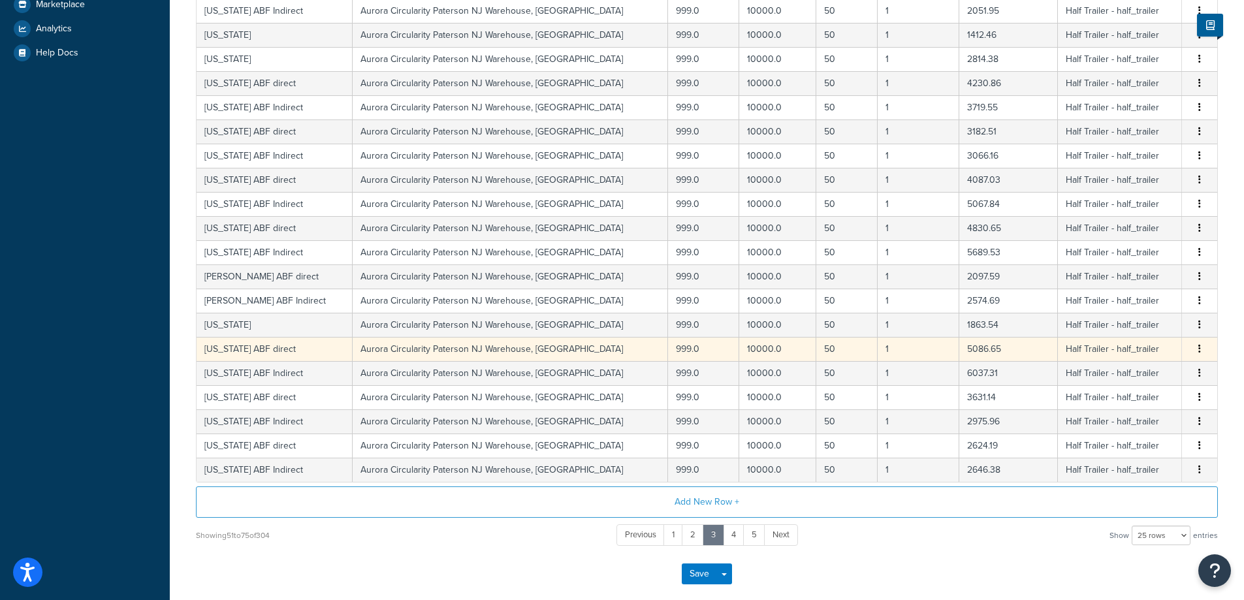
click at [292, 347] on td "Washington ABF direct" at bounding box center [274, 349] width 156 height 24
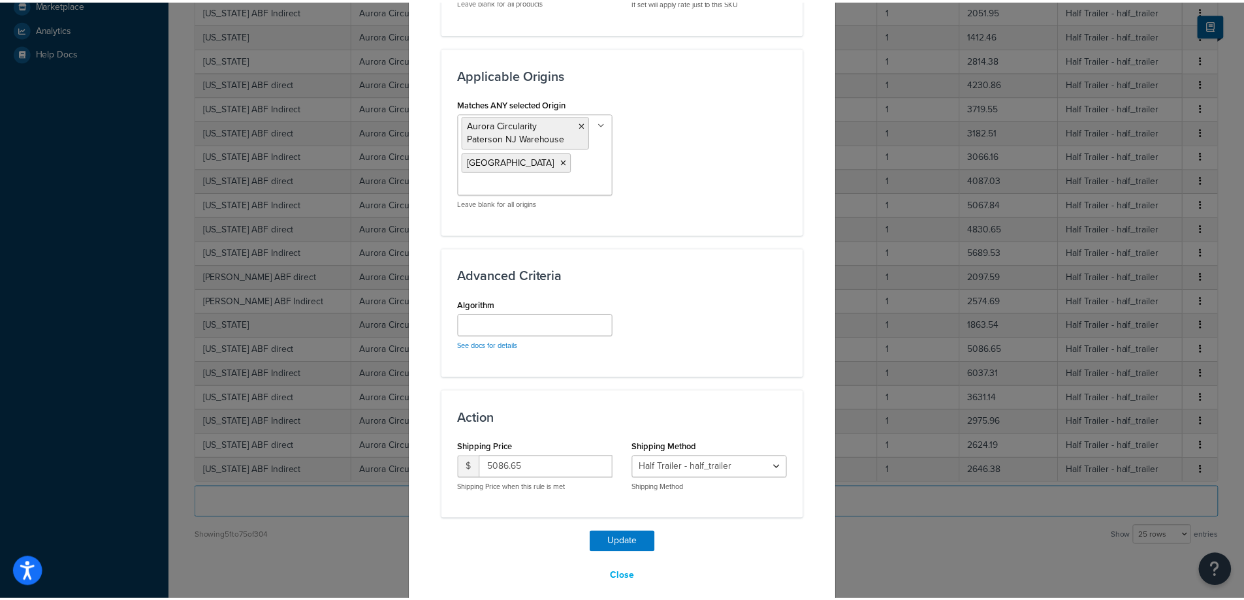
scroll to position [956, 0]
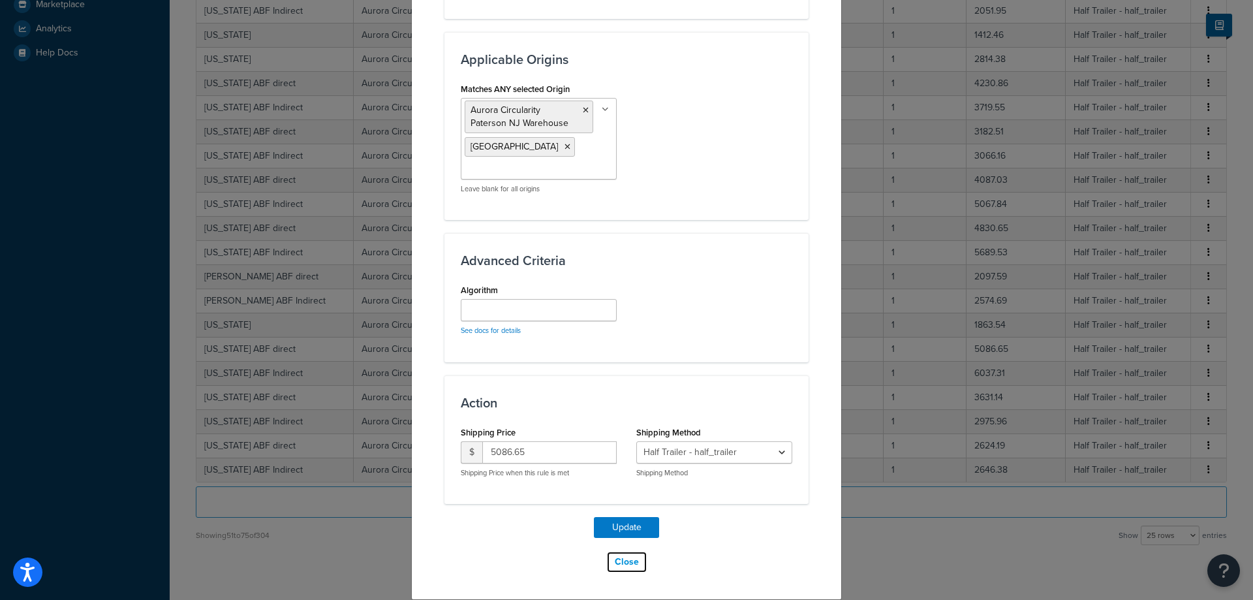
click at [619, 560] on button "Close" at bounding box center [626, 562] width 41 height 22
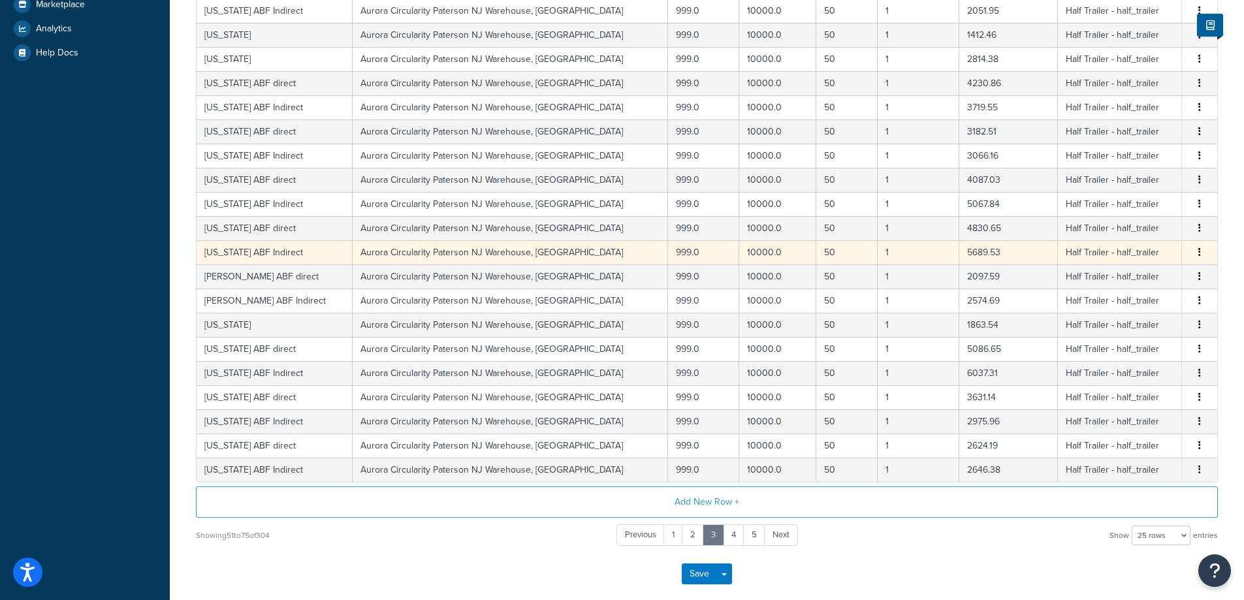
scroll to position [65, 0]
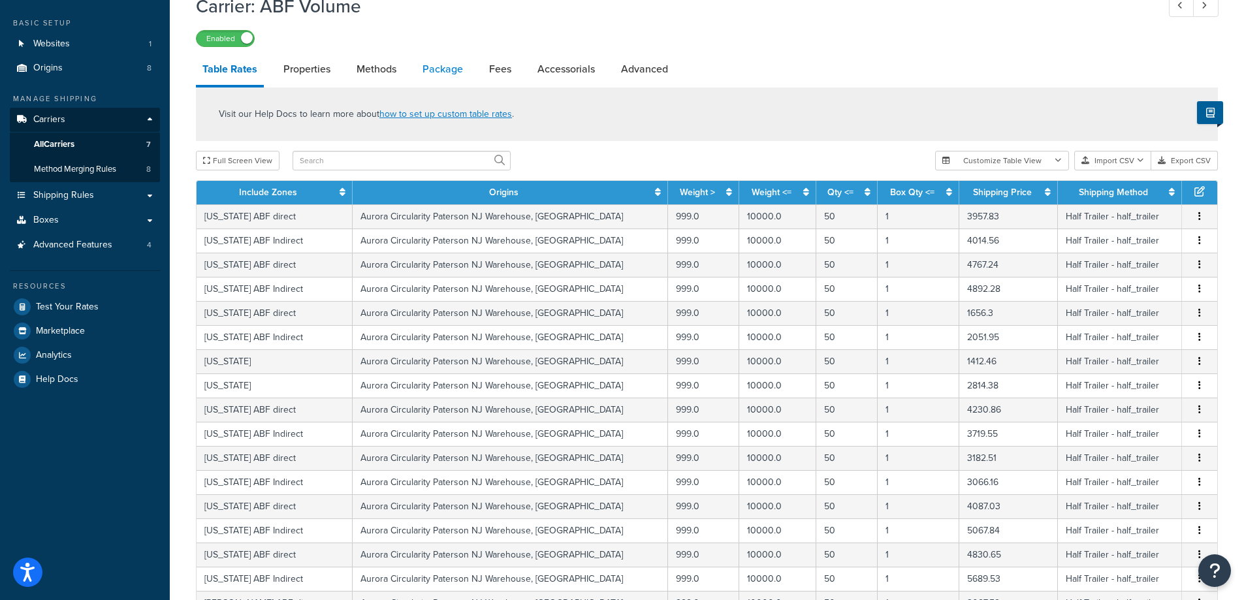
click at [439, 72] on link "Package" at bounding box center [443, 69] width 54 height 31
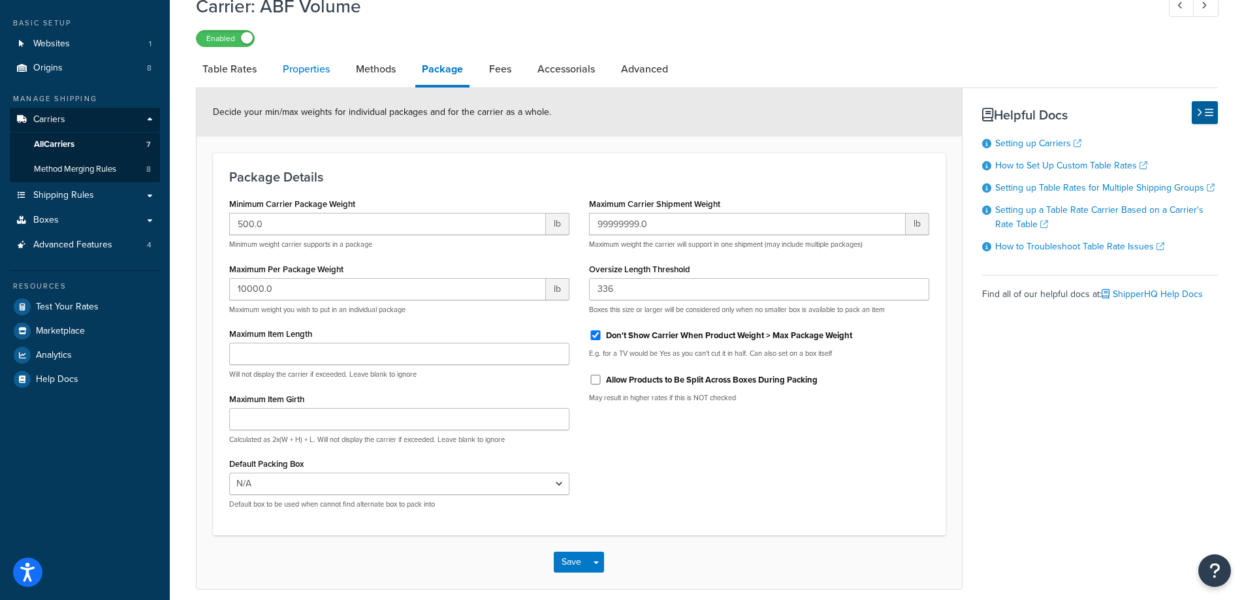
click at [298, 70] on link "Properties" at bounding box center [306, 69] width 60 height 31
select select "HIGHEST"
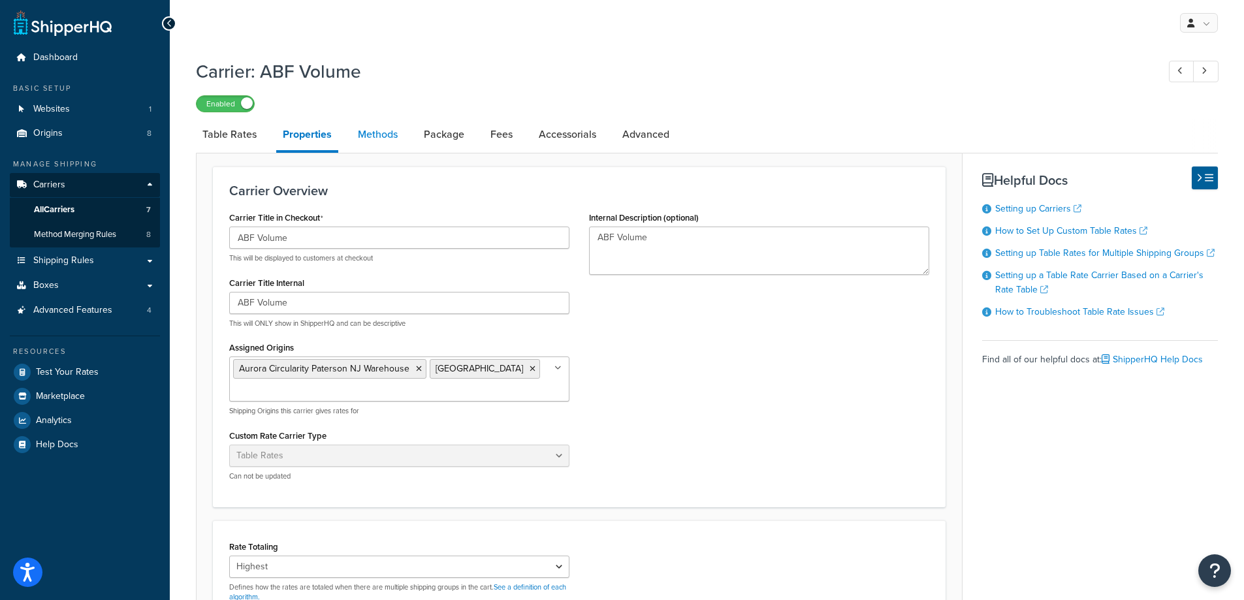
click at [378, 140] on link "Methods" at bounding box center [377, 134] width 53 height 31
select select "25"
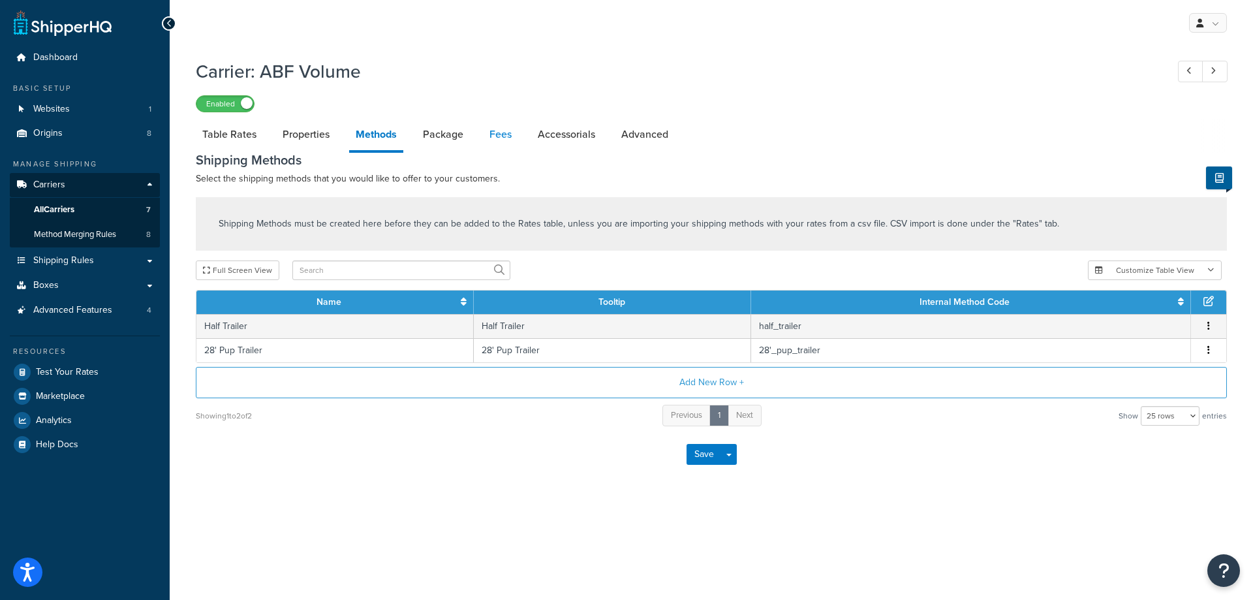
click at [492, 130] on link "Fees" at bounding box center [500, 134] width 35 height 31
select select "AFTER"
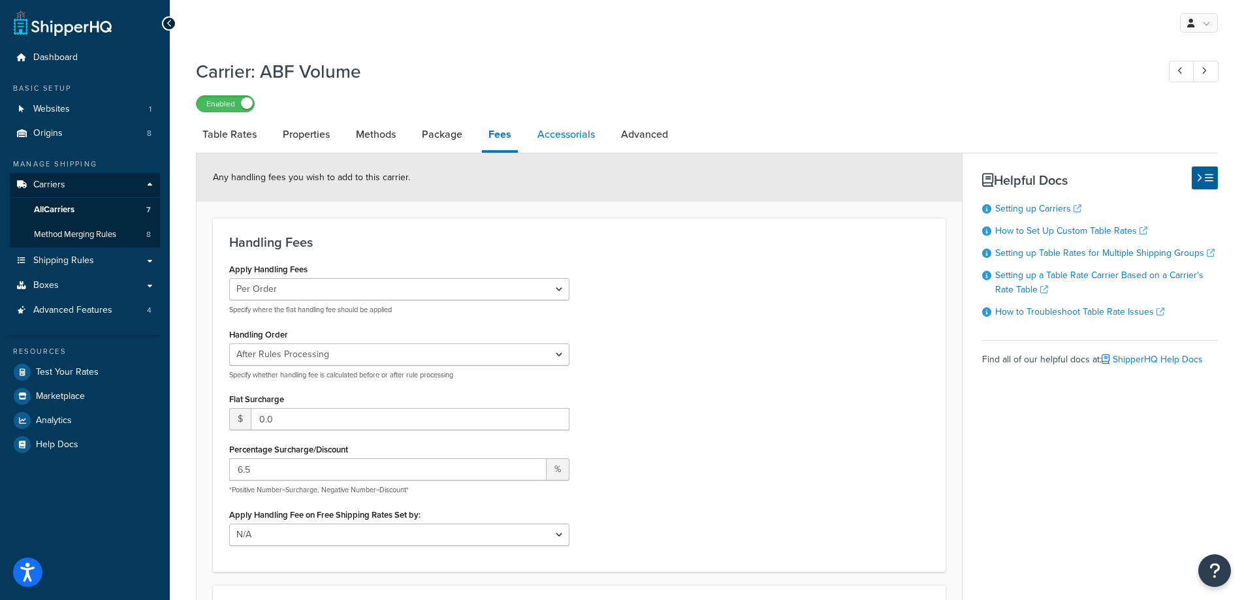
click at [588, 134] on link "Accessorials" at bounding box center [566, 134] width 71 height 31
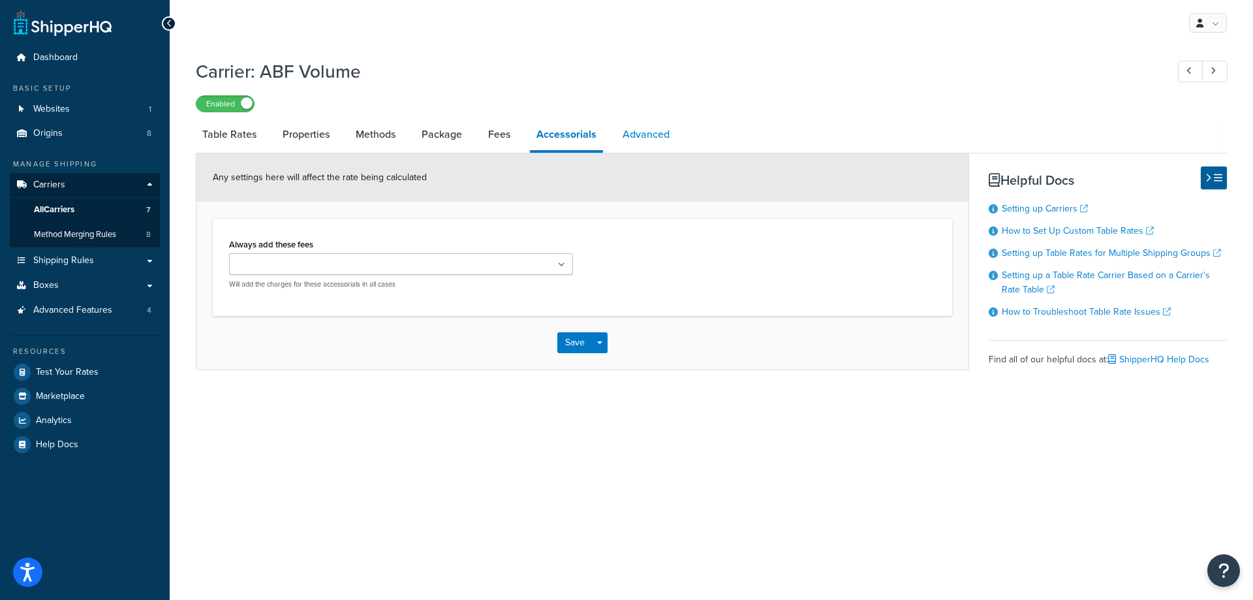
click at [647, 133] on link "Advanced" at bounding box center [646, 134] width 60 height 31
select select "false"
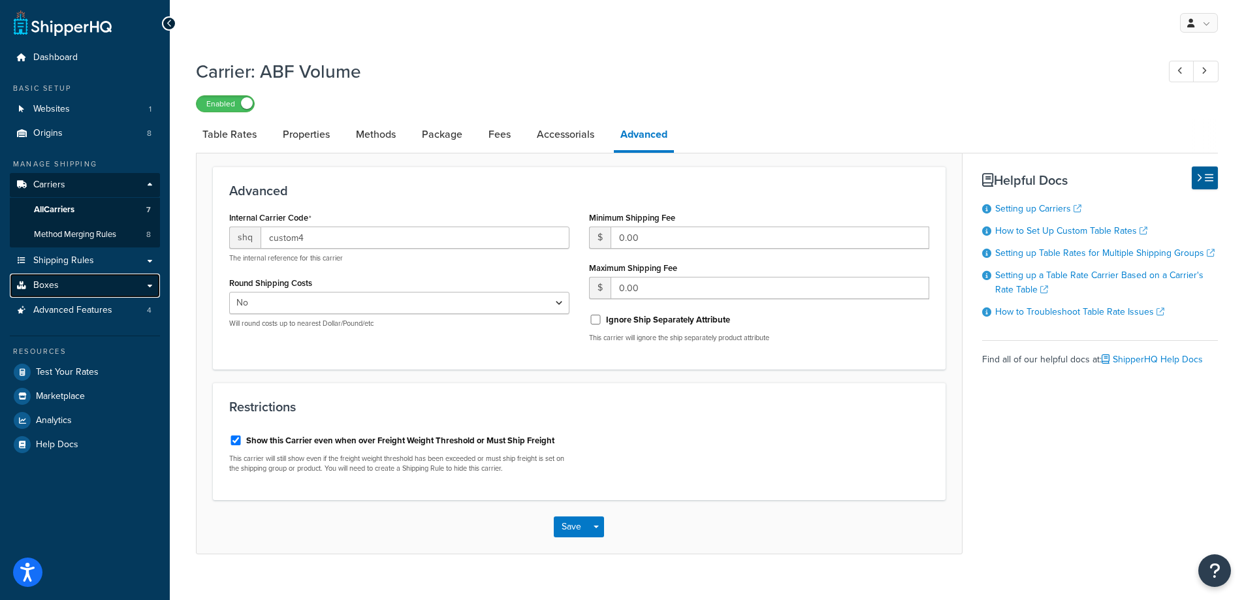
click at [76, 283] on link "Boxes" at bounding box center [85, 286] width 150 height 24
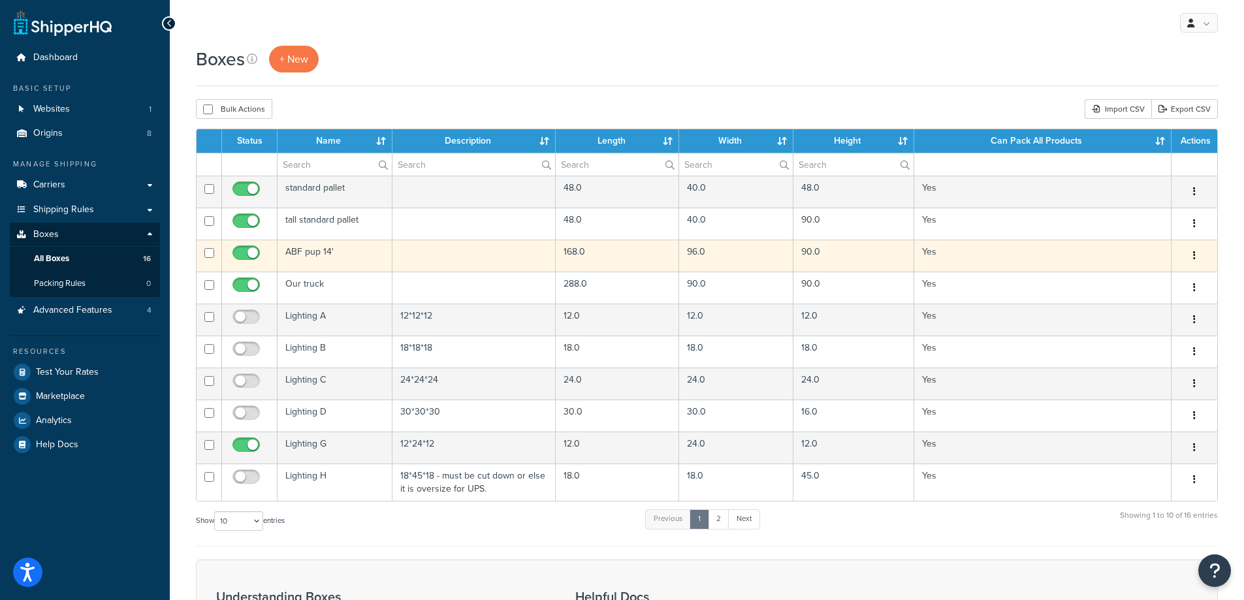
click at [319, 253] on td "ABF pup 14'" at bounding box center [334, 256] width 115 height 32
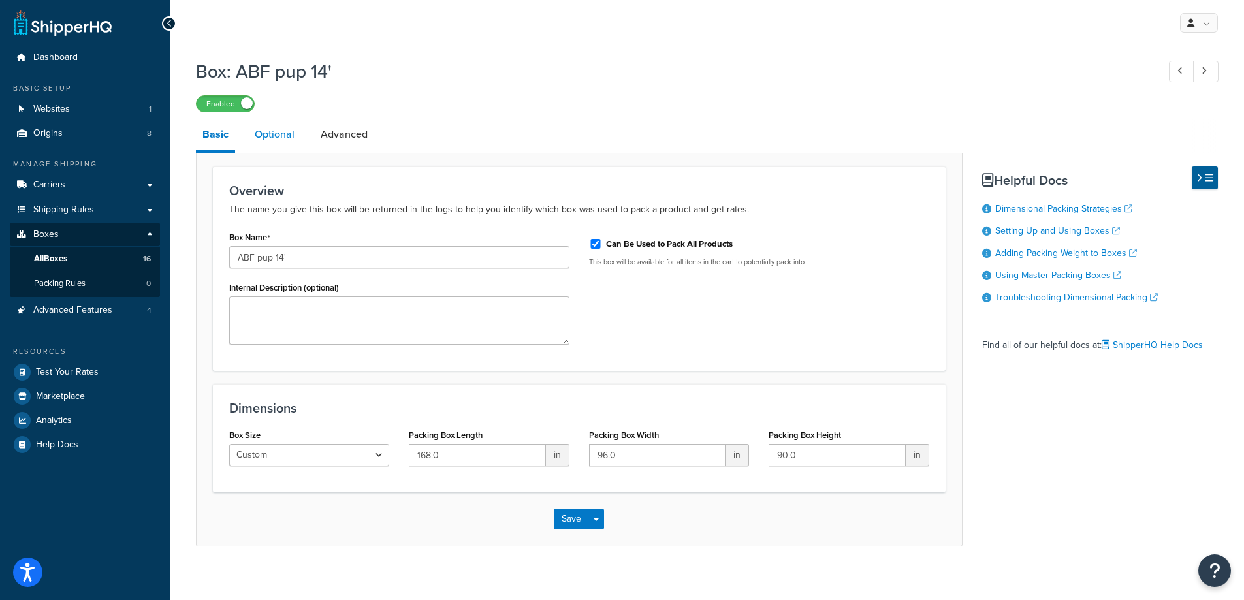
click at [283, 133] on link "Optional" at bounding box center [274, 134] width 53 height 31
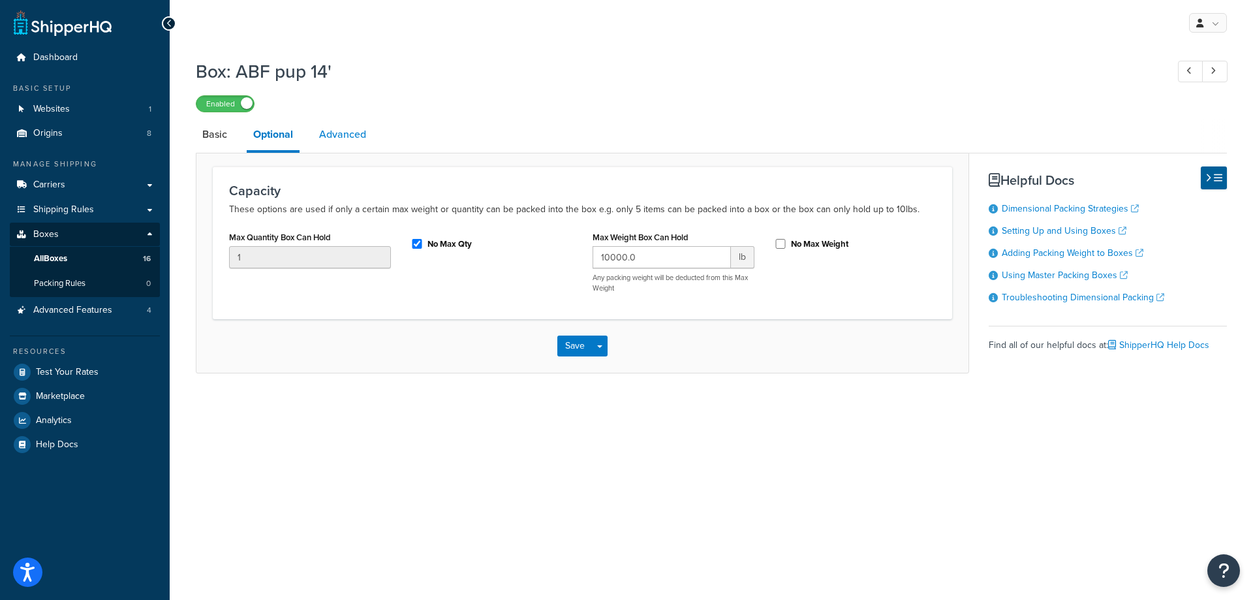
click at [326, 133] on link "Advanced" at bounding box center [343, 134] width 60 height 31
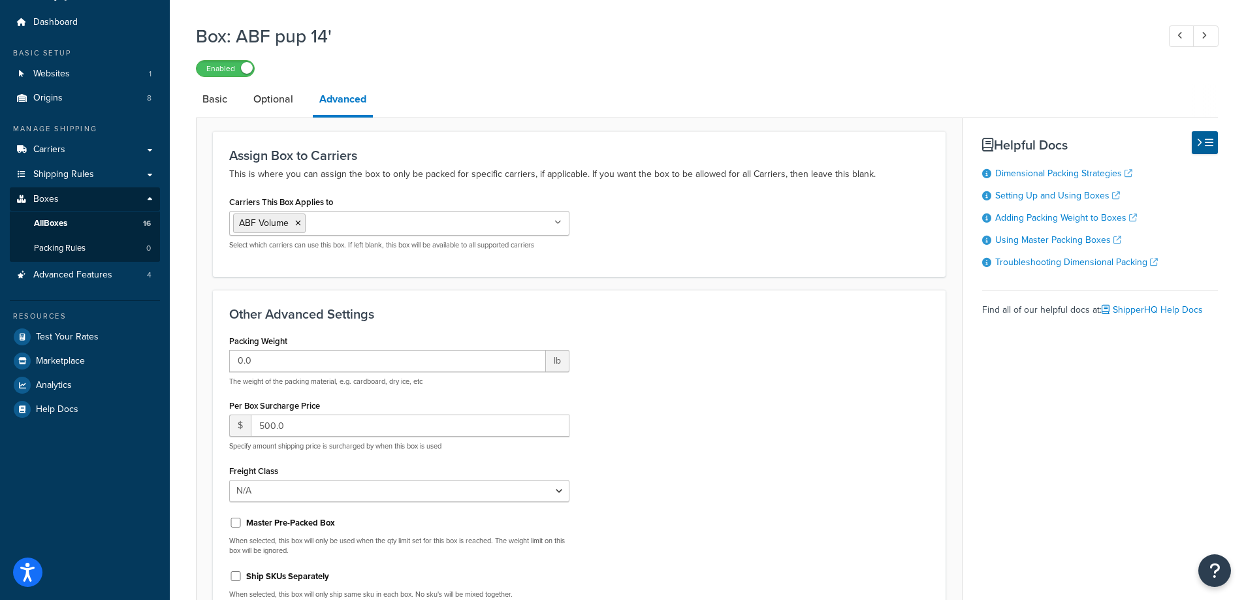
scroll to position [65, 0]
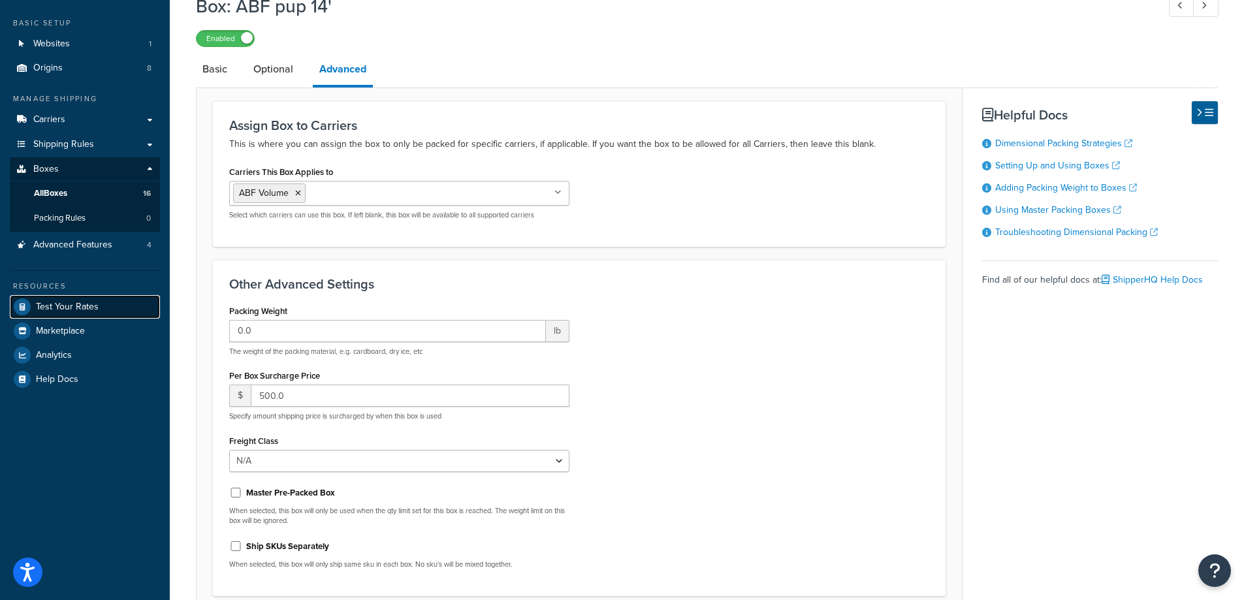
click at [89, 302] on span "Test Your Rates" at bounding box center [67, 307] width 63 height 11
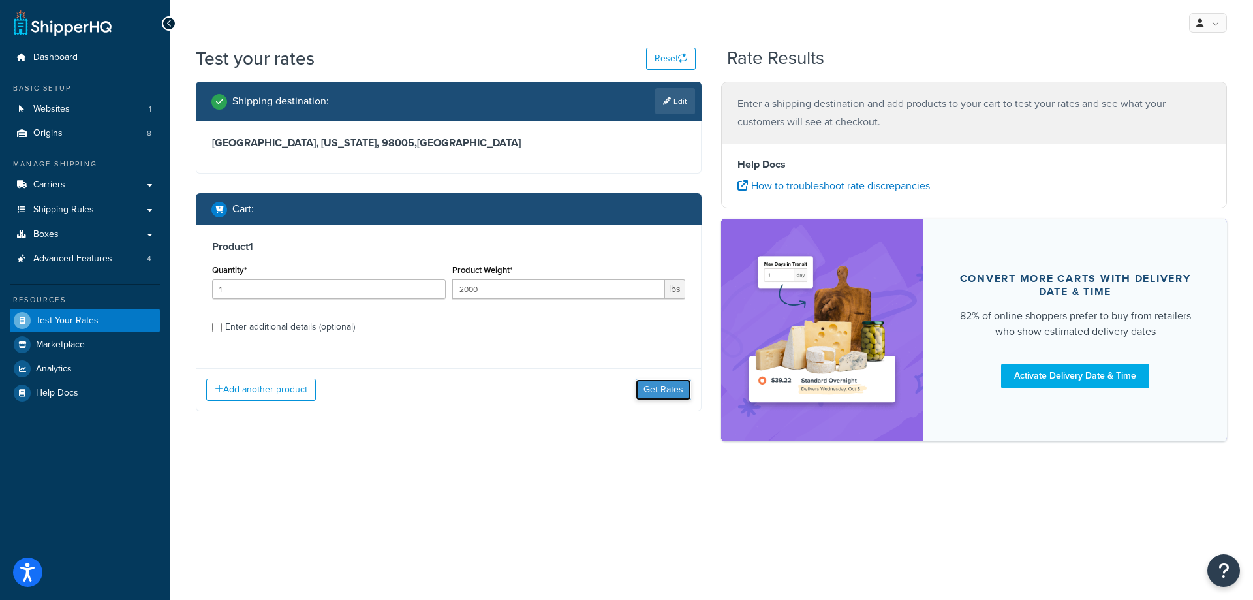
click at [676, 384] on button "Get Rates" at bounding box center [663, 389] width 55 height 21
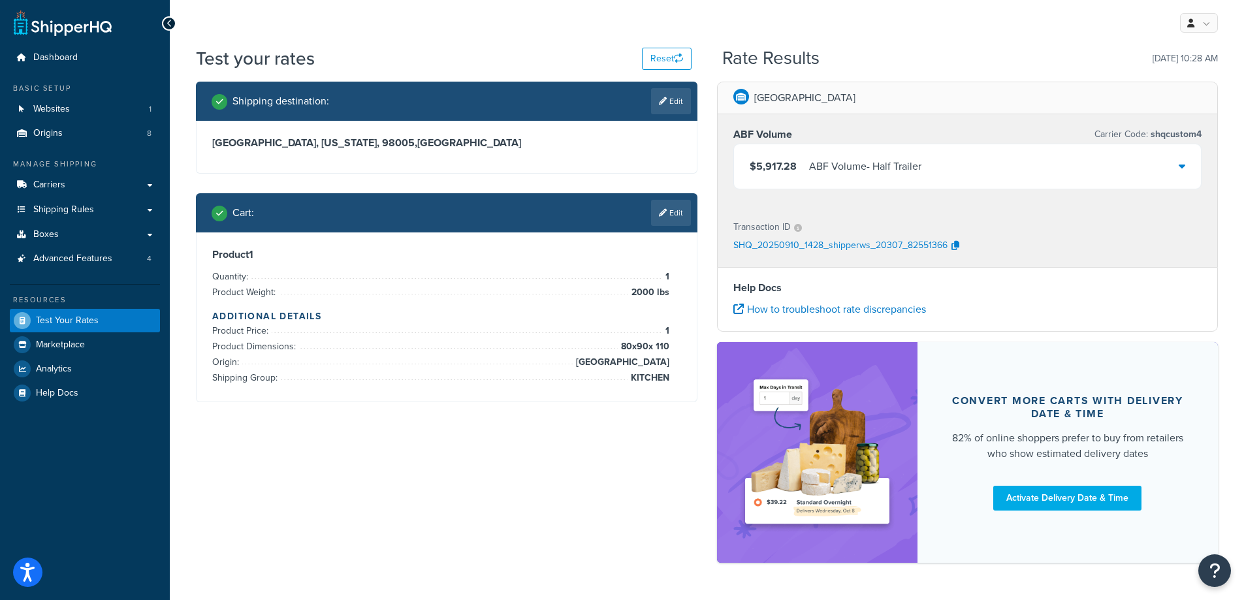
click at [1191, 170] on div "$5,917.28 ABF Volume - Half Trailer" at bounding box center [967, 166] width 467 height 44
